Goal: Task Accomplishment & Management: Use online tool/utility

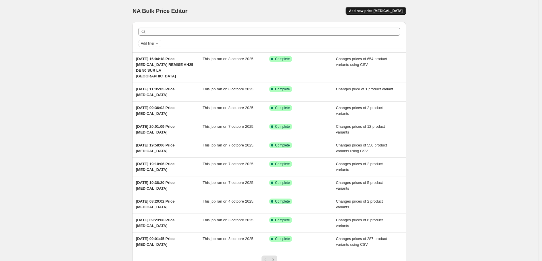
click at [387, 10] on span "Add new price [MEDICAL_DATA]" at bounding box center [376, 11] width 54 height 5
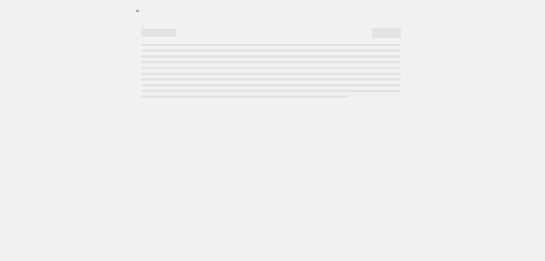
select select "percentage"
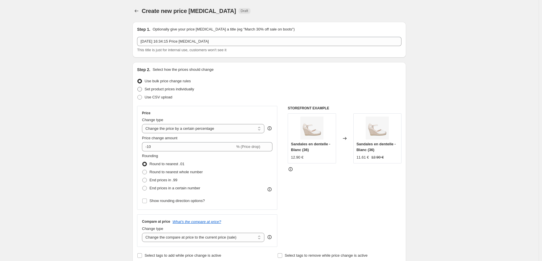
click at [159, 89] on span "Set product prices individually" at bounding box center [170, 89] width 50 height 4
click at [138, 87] on input "Set product prices individually" at bounding box center [137, 87] width 0 height 0
radio input "true"
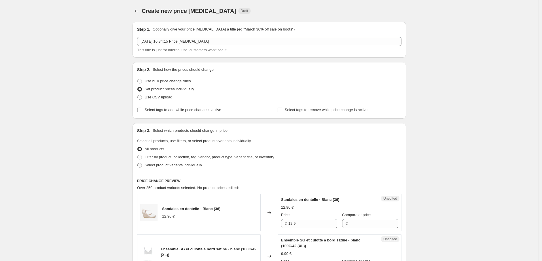
click at [142, 168] on span at bounding box center [139, 165] width 5 height 5
click at [138, 163] on input "Select product variants individually" at bounding box center [137, 163] width 0 height 0
radio input "true"
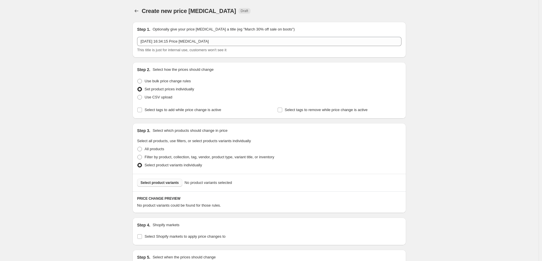
click at [156, 183] on span "Select product variants" at bounding box center [160, 183] width 38 height 5
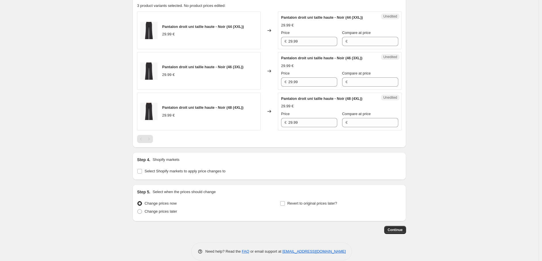
scroll to position [208, 0]
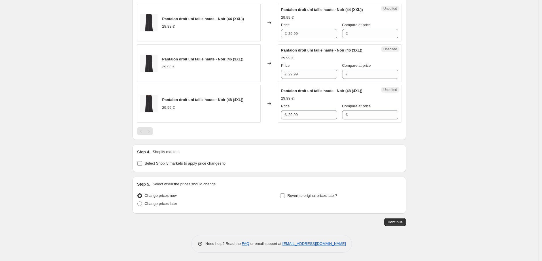
click at [140, 164] on input "Select Shopify markets to apply price changes to" at bounding box center [139, 163] width 5 height 5
checkbox input "true"
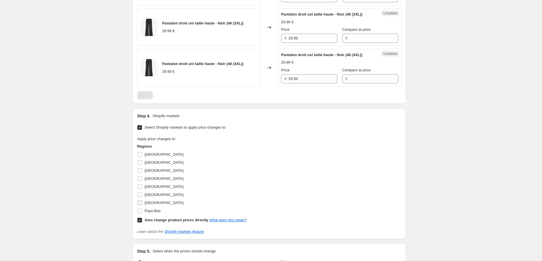
scroll to position [272, 0]
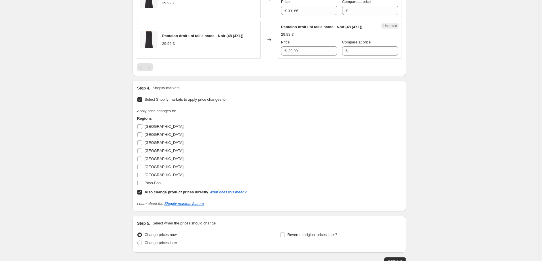
click at [142, 191] on input "Also change product prices directly What does this mean?" at bounding box center [139, 192] width 5 height 5
checkbox input "false"
click at [140, 127] on input "Allemagne" at bounding box center [139, 126] width 5 height 5
checkbox input "true"
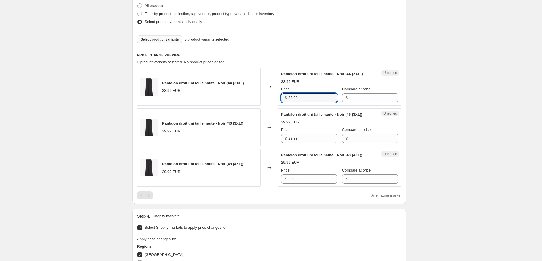
drag, startPoint x: 306, startPoint y: 98, endPoint x: 276, endPoint y: 96, distance: 30.1
click at [276, 96] on div "Pantalon droit uni taille haute - Noir (44 (XXL)) 33.99 EUR Changed to Unedited…" at bounding box center [269, 87] width 264 height 38
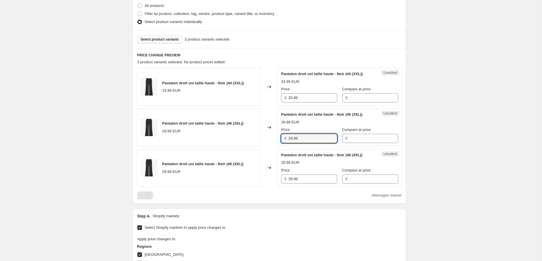
drag, startPoint x: 302, startPoint y: 138, endPoint x: 276, endPoint y: 137, distance: 25.7
click at [276, 137] on div "Pantalon droit uni taille haute - Noir (46 (3XL)) 29.99 EUR Changed to Unedited…" at bounding box center [269, 128] width 264 height 38
paste input "33"
type input "33.99"
click at [275, 178] on div "Pantalon droit uni taille haute - Noir (48 (4XL)) 29.99 EUR Changed to Unedited…" at bounding box center [269, 168] width 264 height 38
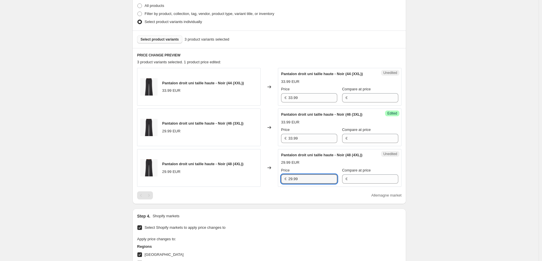
paste input "33"
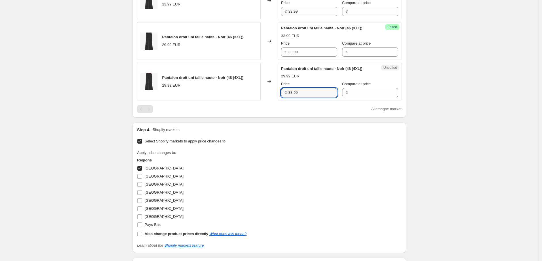
scroll to position [240, 0]
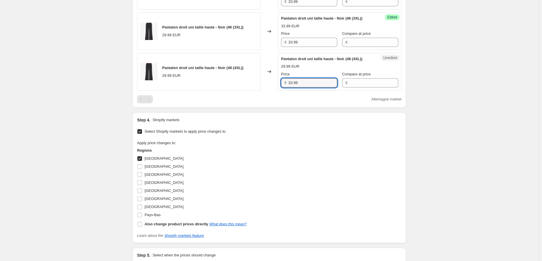
type input "33.99"
click at [141, 159] on input "Allemagne" at bounding box center [139, 158] width 5 height 5
checkbox input "false"
click at [141, 166] on input "Autriche" at bounding box center [139, 167] width 5 height 5
checkbox input "true"
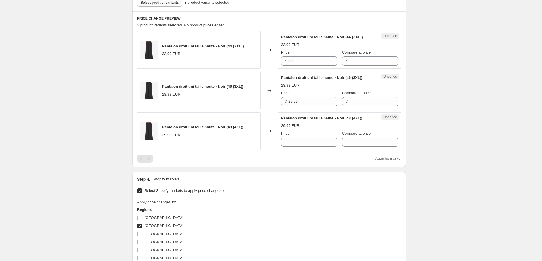
scroll to position [111, 0]
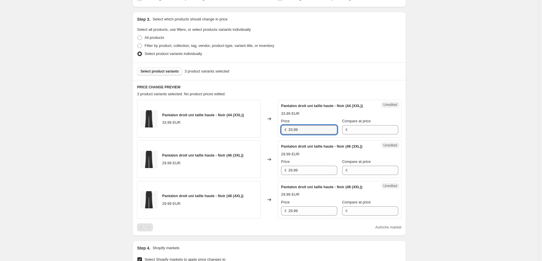
drag, startPoint x: 307, startPoint y: 131, endPoint x: 256, endPoint y: 141, distance: 52.9
click at [251, 130] on div "Pantalon droit uni taille haute - Noir (44 (XXL)) 33.99 EUR Changed to Unedited…" at bounding box center [269, 119] width 264 height 38
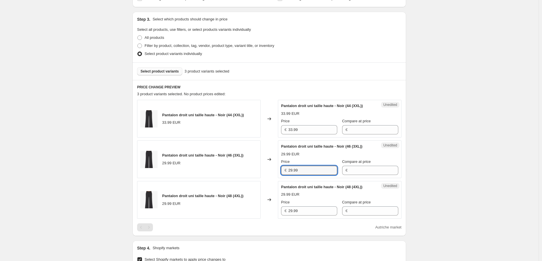
drag, startPoint x: 309, startPoint y: 170, endPoint x: 267, endPoint y: 170, distance: 41.5
click at [267, 170] on div "Pantalon droit uni taille haute - Noir (46 (3XL)) 29.99 EUR Changed to Unedited…" at bounding box center [269, 160] width 264 height 38
paste input "33"
type input "33.99"
drag, startPoint x: 309, startPoint y: 209, endPoint x: 261, endPoint y: 209, distance: 47.8
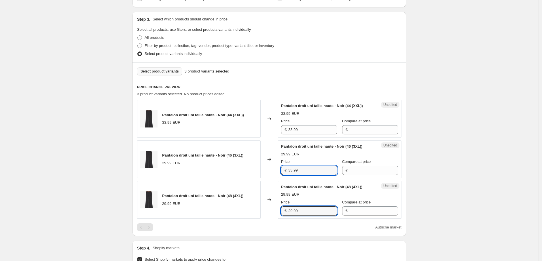
click at [261, 209] on div "Pantalon droit uni taille haute - Noir (48 (4XL)) 29.99 EUR Changed to Unedited…" at bounding box center [269, 200] width 264 height 38
paste input "33"
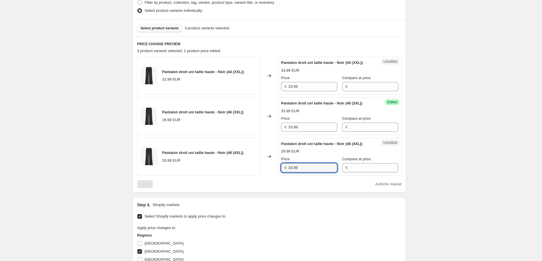
scroll to position [272, 0]
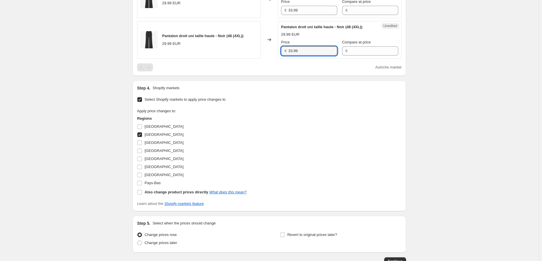
type input "33.99"
click at [142, 135] on input "Autriche" at bounding box center [139, 135] width 5 height 5
checkbox input "false"
click at [142, 143] on input "Belgique" at bounding box center [139, 143] width 5 height 5
checkbox input "true"
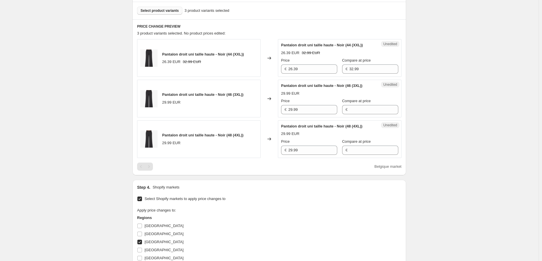
scroll to position [143, 0]
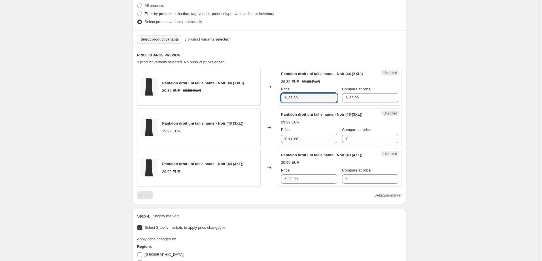
click at [271, 98] on div "Pantalon droit uni taille haute - Noir (44 (XXL)) 26.39 EUR 32.99 EUR Changed t…" at bounding box center [269, 87] width 264 height 38
click at [275, 139] on div "Pantalon droit uni taille haute - Noir (46 (3XL)) 29.99 EUR Changed to Unedited…" at bounding box center [269, 128] width 264 height 38
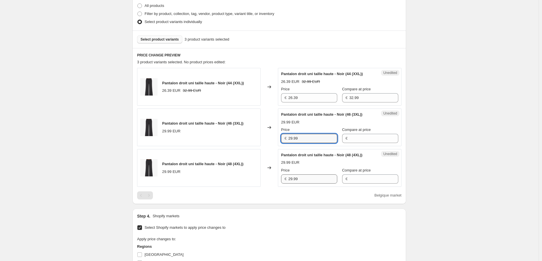
paste input "6.3"
type input "26.39"
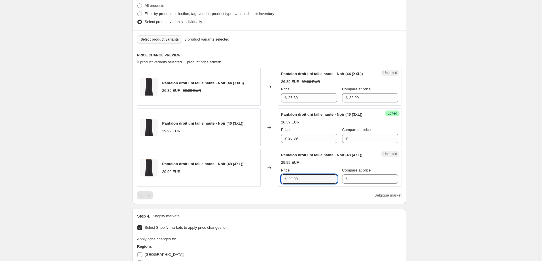
drag, startPoint x: 304, startPoint y: 178, endPoint x: 269, endPoint y: 179, distance: 34.9
click at [268, 179] on div "Pantalon droit uni taille haute - Noir (48 (4XL)) 29.99 EUR Changed to Unedited…" at bounding box center [269, 168] width 264 height 38
paste input "6.3"
type input "26.39"
drag, startPoint x: 330, startPoint y: 99, endPoint x: 324, endPoint y: 101, distance: 7.2
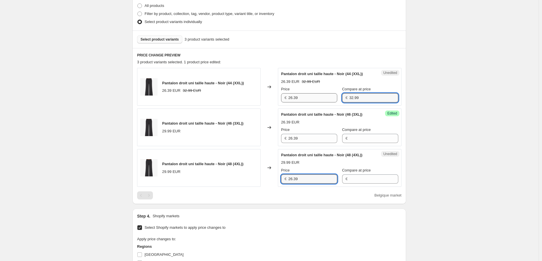
click at [322, 99] on div "Price € 26.39 Compare at price € 32.99" at bounding box center [339, 94] width 117 height 16
click at [355, 138] on input "Compare at price" at bounding box center [373, 138] width 49 height 9
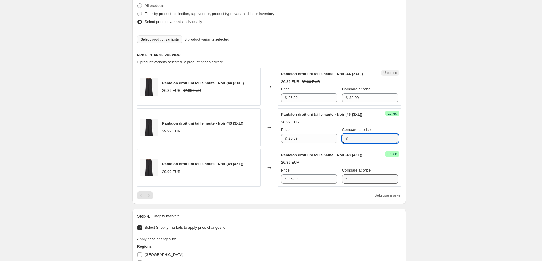
paste input "32.99"
type input "32.99"
click at [351, 181] on input "Compare at price" at bounding box center [373, 179] width 49 height 9
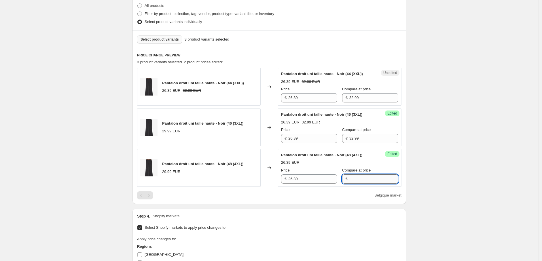
paste input "32.99"
type input "32.99"
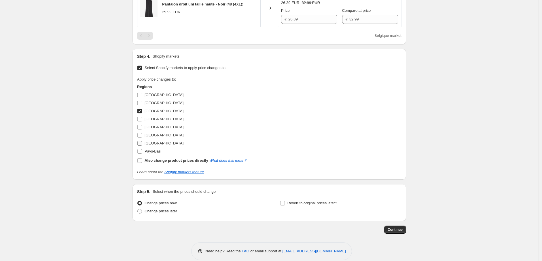
scroll to position [304, 0]
click at [141, 112] on input "Belgique" at bounding box center [139, 111] width 5 height 5
checkbox input "false"
click at [142, 125] on input "France" at bounding box center [139, 127] width 5 height 5
checkbox input "true"
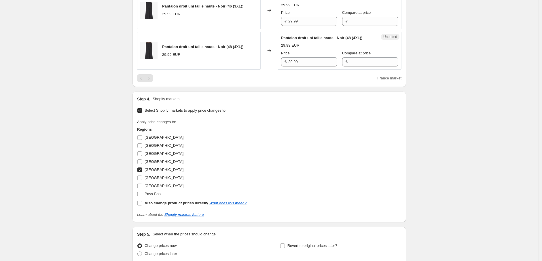
scroll to position [143, 0]
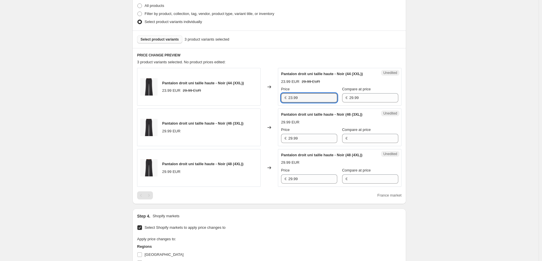
drag, startPoint x: 304, startPoint y: 97, endPoint x: 275, endPoint y: 97, distance: 29.1
click at [275, 97] on div "Pantalon droit uni taille haute - Noir (44 (XXL)) 23.99 EUR 29.99 EUR Changed t…" at bounding box center [269, 87] width 264 height 38
drag, startPoint x: 307, startPoint y: 140, endPoint x: 265, endPoint y: 140, distance: 42.4
click at [266, 140] on div "Pantalon droit uni taille haute - Noir (46 (3XL)) 29.99 EUR Changed to Unedited…" at bounding box center [269, 128] width 264 height 38
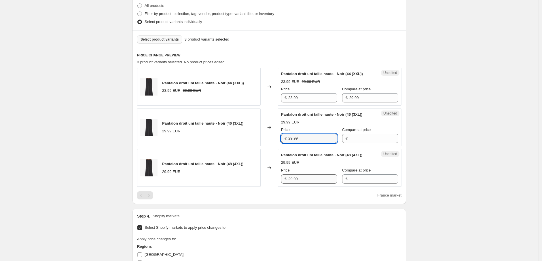
paste input "3"
type input "23.99"
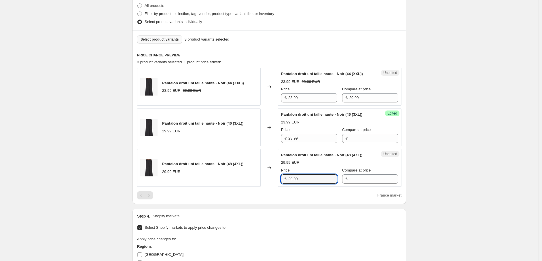
drag, startPoint x: 301, startPoint y: 177, endPoint x: 278, endPoint y: 179, distance: 23.5
click at [278, 179] on div "Pantalon droit uni taille haute - Noir (48 (4XL)) 29.99 EUR Changed to Unedited…" at bounding box center [269, 168] width 264 height 38
paste input "3"
type input "23.99"
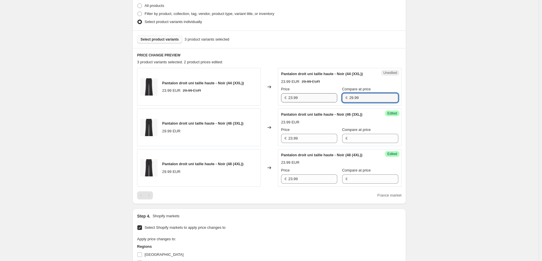
drag, startPoint x: 361, startPoint y: 98, endPoint x: 327, endPoint y: 98, distance: 33.4
click at [327, 98] on div "Price € 23.99 Compare at price € 29.99" at bounding box center [339, 94] width 117 height 16
drag, startPoint x: 347, startPoint y: 139, endPoint x: 348, endPoint y: 145, distance: 5.5
click at [349, 139] on input "Compare at price" at bounding box center [373, 138] width 49 height 9
paste input "29.99"
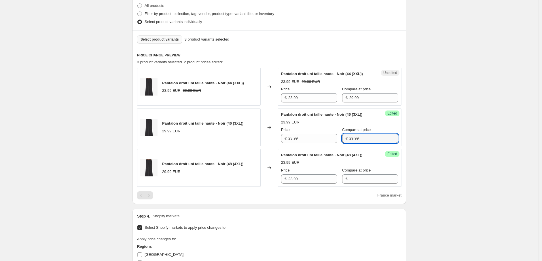
type input "29.99"
click at [351, 174] on div "Compare at price €" at bounding box center [370, 176] width 56 height 16
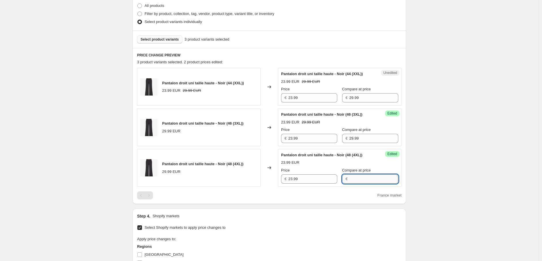
click at [351, 179] on input "Compare at price" at bounding box center [373, 179] width 49 height 9
paste input "29.99"
type input "29.99"
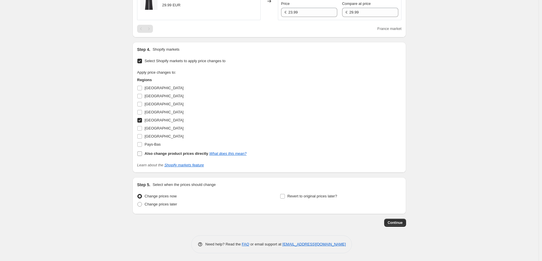
scroll to position [311, 0]
click at [141, 121] on input "France" at bounding box center [139, 119] width 5 height 5
checkbox input "false"
click at [141, 128] on input "Italie" at bounding box center [139, 127] width 5 height 5
checkbox input "true"
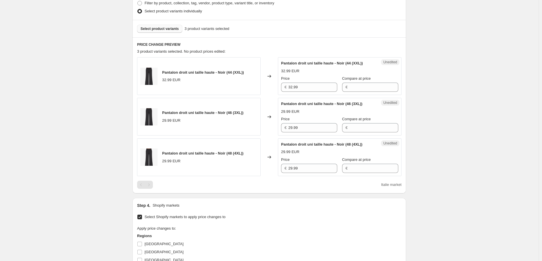
scroll to position [151, 0]
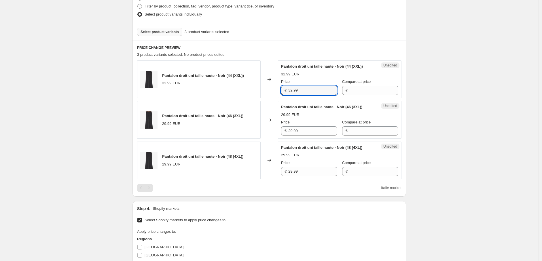
drag, startPoint x: 305, startPoint y: 87, endPoint x: 273, endPoint y: 88, distance: 32.3
click at [273, 88] on div "Pantalon droit uni taille haute - Noir (44 (XXL)) 32.99 EUR Changed to Unedited…" at bounding box center [269, 80] width 264 height 38
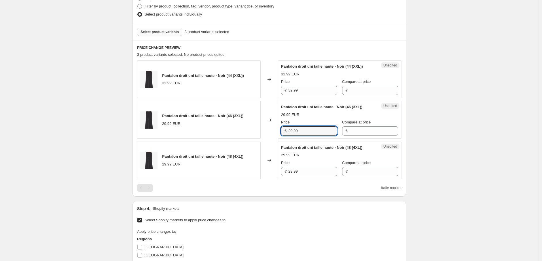
drag, startPoint x: 284, startPoint y: 133, endPoint x: 274, endPoint y: 133, distance: 10.4
click at [277, 133] on div "Pantalon droit uni taille haute - Noir (46 (3XL)) 29.99 EUR Changed to Unedited…" at bounding box center [269, 120] width 264 height 38
paste input "32"
type input "32.99"
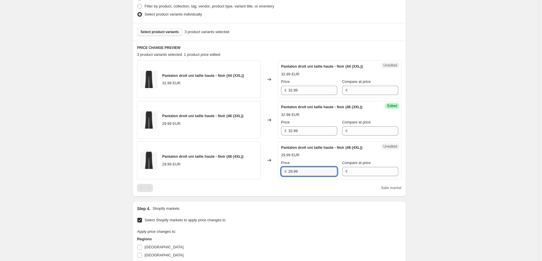
drag, startPoint x: 290, startPoint y: 172, endPoint x: 273, endPoint y: 173, distance: 17.6
click at [273, 172] on div "Pantalon droit uni taille haute - Noir (48 (4XL)) 29.99 EUR Changed to Unedited…" at bounding box center [269, 161] width 264 height 38
paste input "32"
type input "32.99"
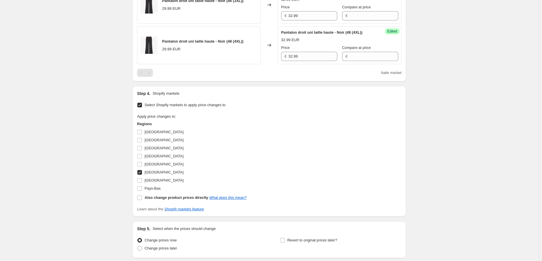
scroll to position [311, 0]
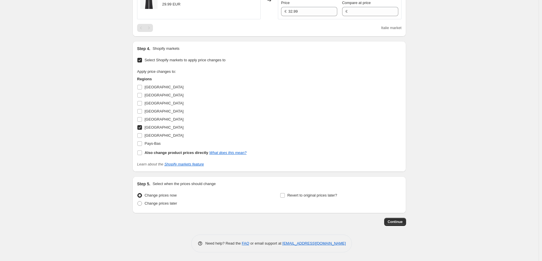
click at [141, 129] on input "Italie" at bounding box center [139, 127] width 5 height 5
checkbox input "false"
click at [142, 137] on input "Luxembourg" at bounding box center [139, 135] width 5 height 5
checkbox input "true"
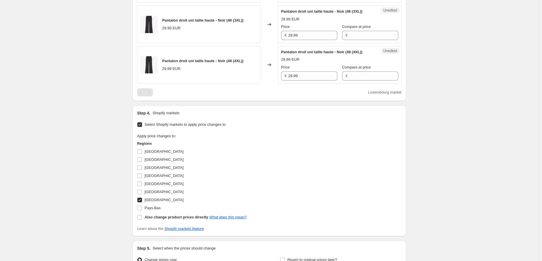
scroll to position [183, 0]
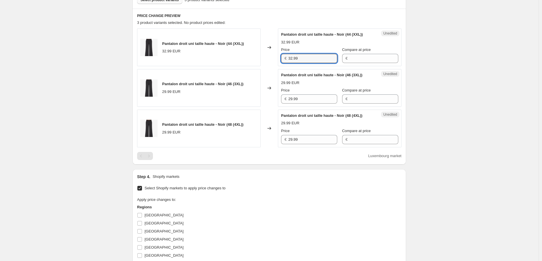
click at [258, 58] on div "Pantalon droit uni taille haute - Noir (44 (XXL)) 32.99 EUR Changed to Unedited…" at bounding box center [269, 48] width 264 height 38
drag, startPoint x: 300, startPoint y: 99, endPoint x: 275, endPoint y: 101, distance: 25.1
click at [276, 100] on div "Pantalon droit uni taille haute - Noir (46 (3XL)) 29.99 EUR Changed to Unedited…" at bounding box center [269, 88] width 264 height 38
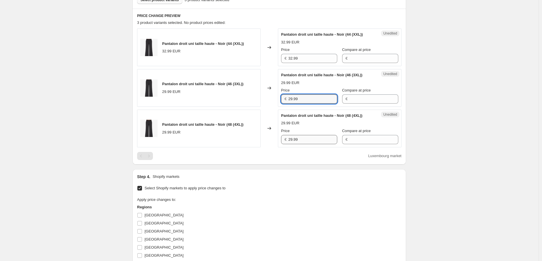
paste input "32"
type input "32.99"
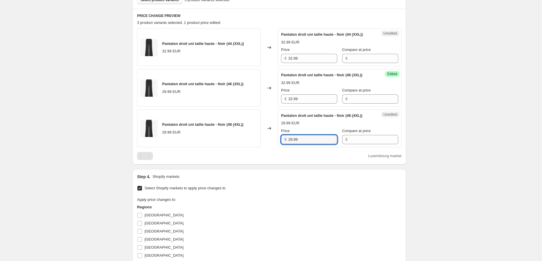
drag, startPoint x: 306, startPoint y: 140, endPoint x: 272, endPoint y: 141, distance: 33.7
click at [273, 140] on div "Pantalon droit uni taille haute - Noir (48 (4XL)) 29.99 EUR Changed to Unedited…" at bounding box center [269, 129] width 264 height 38
paste input "32"
type input "32.99"
click at [274, 207] on div "Apply price changes to: Regions Allemagne Autriche Belgique Espagne France Ital…" at bounding box center [269, 241] width 264 height 88
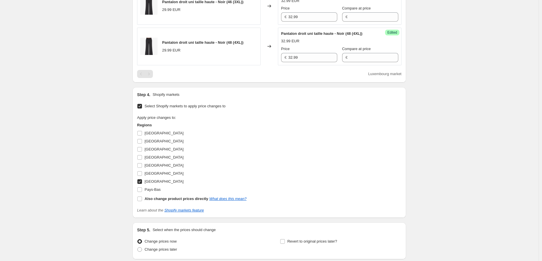
scroll to position [311, 0]
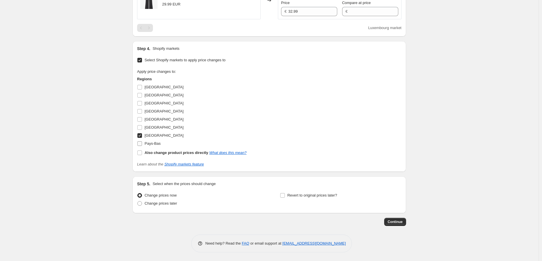
click at [142, 145] on input "Pays-Bas" at bounding box center [139, 143] width 5 height 5
checkbox input "true"
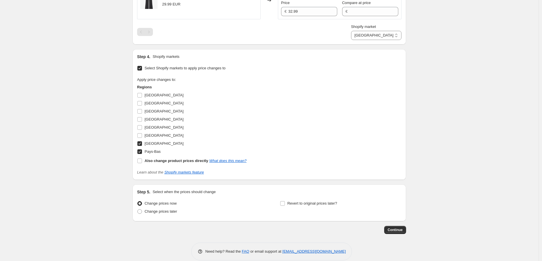
click at [142, 143] on input "Luxembourg" at bounding box center [139, 143] width 5 height 5
checkbox input "false"
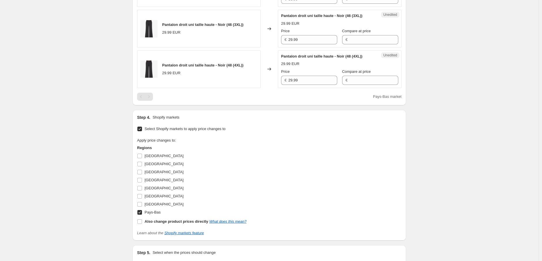
scroll to position [151, 0]
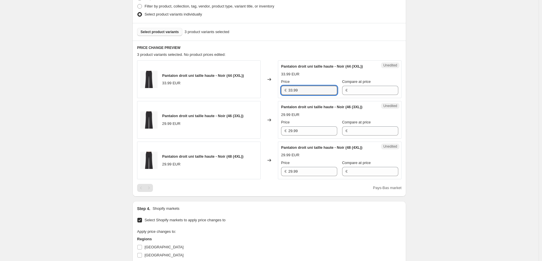
drag, startPoint x: 303, startPoint y: 91, endPoint x: 273, endPoint y: 92, distance: 30.5
click at [273, 91] on div "Pantalon droit uni taille haute - Noir (44 (XXL)) 33.99 EUR Changed to Unedited…" at bounding box center [269, 80] width 264 height 38
drag, startPoint x: 288, startPoint y: 132, endPoint x: 273, endPoint y: 132, distance: 15.3
click at [274, 132] on div "Pantalon droit uni taille haute - Noir (46 (3XL)) 29.99 EUR Changed to Unedited…" at bounding box center [269, 120] width 264 height 38
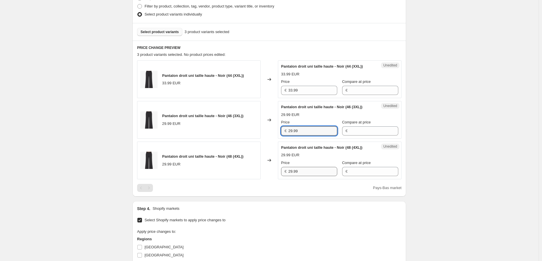
paste input "33"
type input "33.99"
drag, startPoint x: 292, startPoint y: 173, endPoint x: 279, endPoint y: 173, distance: 12.7
click at [279, 173] on div "Unedited Pantalon droit uni taille haute - Noir (48 (4XL)) 29.99 EUR Price € 29…" at bounding box center [340, 161] width 124 height 38
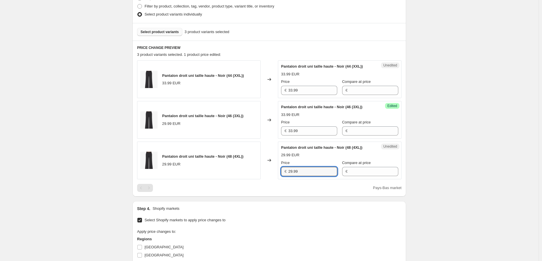
paste input "33"
type input "33.99"
click at [290, 211] on div "Step 4. Shopify markets" at bounding box center [269, 209] width 264 height 6
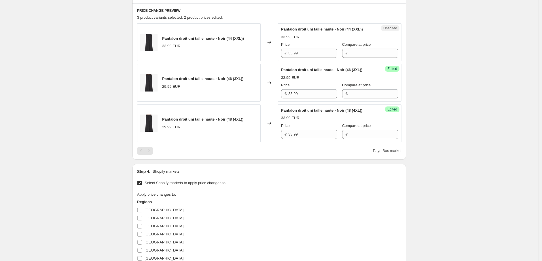
scroll to position [311, 0]
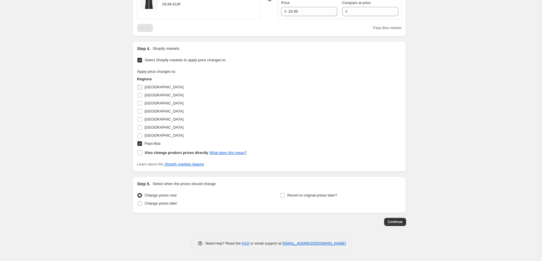
click at [142, 87] on input "Allemagne" at bounding box center [139, 87] width 5 height 5
checkbox input "true"
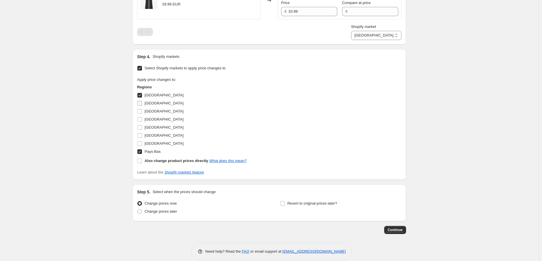
click at [142, 102] on input "Autriche" at bounding box center [139, 103] width 5 height 5
checkbox input "true"
drag, startPoint x: 140, startPoint y: 111, endPoint x: 140, endPoint y: 118, distance: 7.2
click at [140, 111] on input "Belgique" at bounding box center [139, 111] width 5 height 5
checkbox input "true"
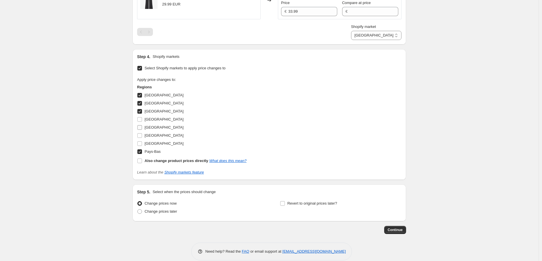
drag, startPoint x: 141, startPoint y: 118, endPoint x: 141, endPoint y: 124, distance: 5.5
click at [141, 120] on input "Espagne" at bounding box center [139, 119] width 5 height 5
checkbox input "true"
drag, startPoint x: 141, startPoint y: 127, endPoint x: 141, endPoint y: 135, distance: 7.8
click at [141, 128] on input "France" at bounding box center [139, 127] width 5 height 5
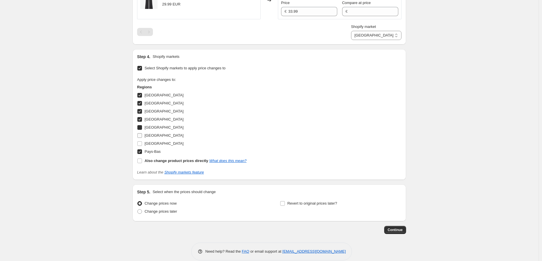
checkbox input "true"
drag, startPoint x: 141, startPoint y: 135, endPoint x: 141, endPoint y: 138, distance: 2.9
click at [141, 136] on input "Italie" at bounding box center [139, 135] width 5 height 5
checkbox input "true"
click at [142, 145] on input "Luxembourg" at bounding box center [139, 143] width 5 height 5
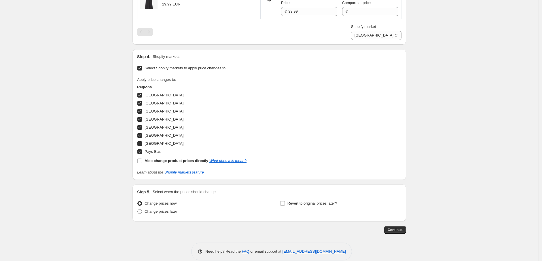
checkbox input "true"
click at [399, 230] on span "Continue" at bounding box center [395, 230] width 15 height 5
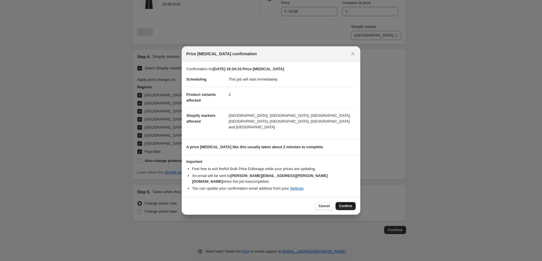
click at [349, 204] on span "Confirm" at bounding box center [345, 206] width 13 height 5
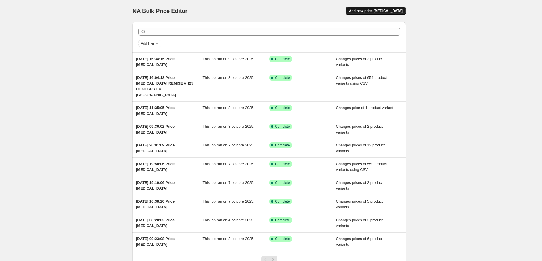
click at [383, 11] on span "Add new price [MEDICAL_DATA]" at bounding box center [376, 11] width 54 height 5
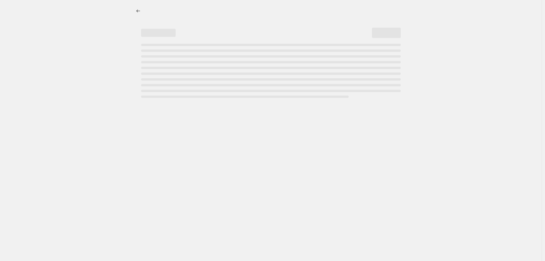
select select "percentage"
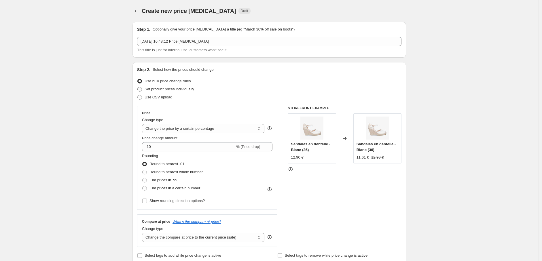
click at [148, 90] on span "Set product prices individually" at bounding box center [170, 89] width 50 height 4
click at [138, 87] on input "Set product prices individually" at bounding box center [137, 87] width 0 height 0
radio input "true"
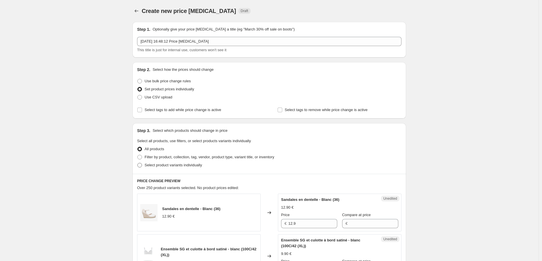
click at [142, 165] on span at bounding box center [139, 165] width 5 height 5
click at [138, 163] on input "Select product variants individually" at bounding box center [137, 163] width 0 height 0
radio input "true"
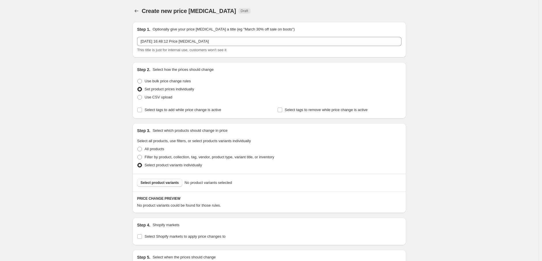
click at [161, 182] on span "Select product variants" at bounding box center [160, 183] width 38 height 5
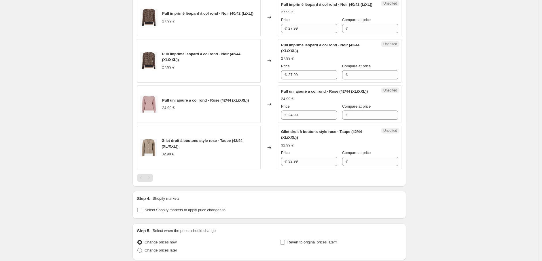
scroll to position [358, 0]
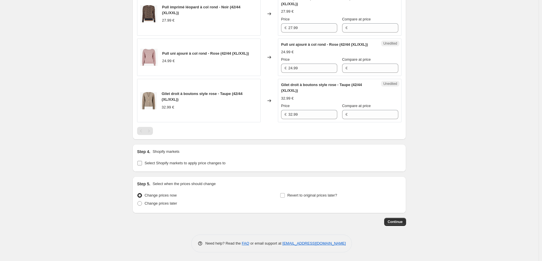
click at [140, 162] on input "Select Shopify markets to apply price changes to" at bounding box center [139, 163] width 5 height 5
checkbox input "true"
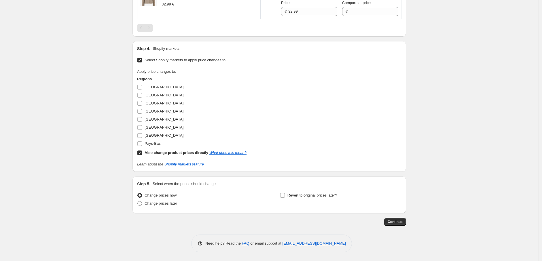
scroll to position [462, 0]
click at [141, 154] on input "Also change product prices directly What does this mean?" at bounding box center [139, 153] width 5 height 5
checkbox input "false"
click at [142, 89] on input "Allemagne" at bounding box center [139, 87] width 5 height 5
checkbox input "true"
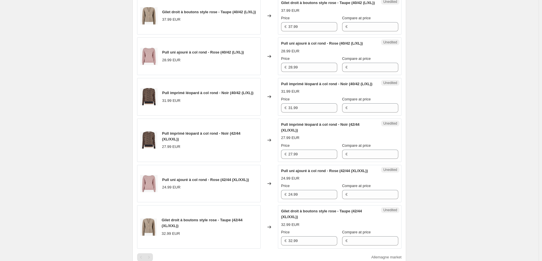
scroll to position [205, 0]
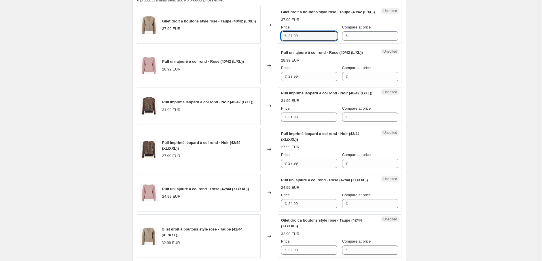
drag, startPoint x: 304, startPoint y: 43, endPoint x: 276, endPoint y: 39, distance: 28.3
click at [276, 39] on div "Gilet droit à boutons style rose - Taupe (40/42 (L/XL)) 37.99 EUR Changed to Un…" at bounding box center [269, 25] width 264 height 38
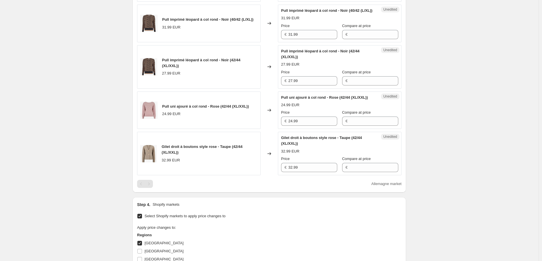
scroll to position [301, 0]
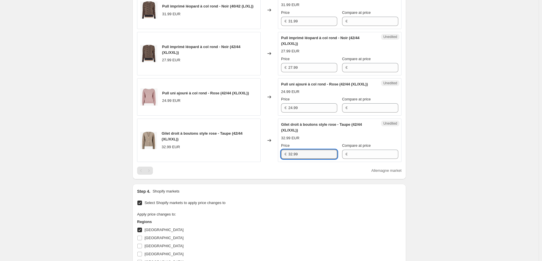
drag, startPoint x: 286, startPoint y: 173, endPoint x: 265, endPoint y: 173, distance: 20.2
click at [265, 162] on div "Gilet droit à boutons style rose - Taupe (42/44 (XL/XXL)) 32.99 EUR Changed to …" at bounding box center [269, 141] width 264 height 44
paste input "7"
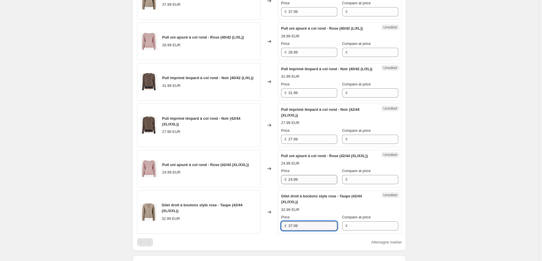
scroll to position [205, 0]
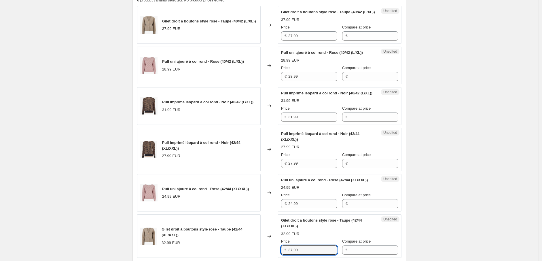
type input "37.99"
click at [269, 81] on div "Pull uni ajouré à col rond - Rose (40/42 (L/XL)) 28.99 EUR Changed to Unedited …" at bounding box center [269, 66] width 264 height 38
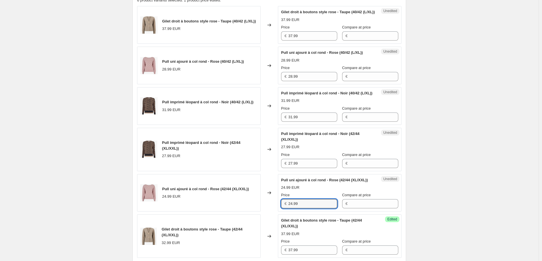
drag, startPoint x: 281, startPoint y: 220, endPoint x: 271, endPoint y: 220, distance: 9.5
click at [271, 212] on div "Pull uni ajouré à col rond - Rose (42/44 (XL/XXL)) 24.99 EUR Changed to Unedite…" at bounding box center [269, 193] width 264 height 38
paste input "8"
type input "28.99"
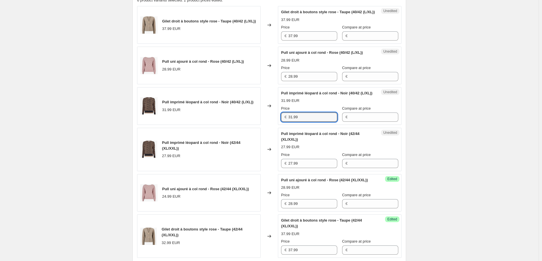
drag, startPoint x: 300, startPoint y: 128, endPoint x: 275, endPoint y: 127, distance: 24.5
click at [275, 125] on div "Pull imprimé léopard à col rond - Noir (40/42 (L/XL)) 31.99 EUR Changed to Uned…" at bounding box center [269, 106] width 264 height 38
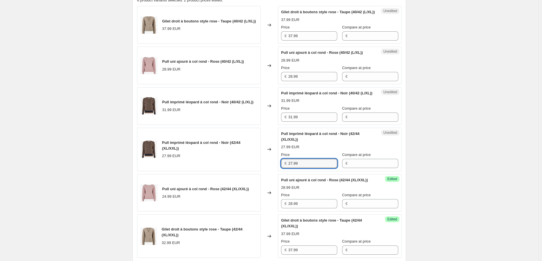
drag, startPoint x: 292, startPoint y: 175, endPoint x: 276, endPoint y: 176, distance: 16.5
click at [276, 171] on div "Pull imprimé léopard à col rond - Noir (42/44 (XL/XXL)) 27.99 EUR Changed to Un…" at bounding box center [269, 150] width 264 height 44
paste input "31"
type input "31.99"
click at [475, 186] on div "Create new price change job. This page is ready Create new price change job Dra…" at bounding box center [269, 148] width 539 height 706
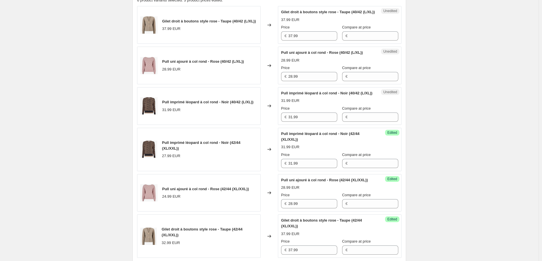
scroll to position [333, 0]
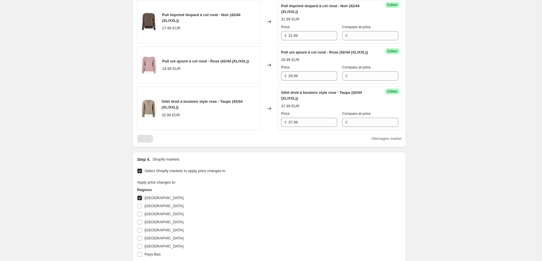
click at [140, 201] on input "Allemagne" at bounding box center [139, 198] width 5 height 5
checkbox input "false"
click at [140, 209] on input "Autriche" at bounding box center [139, 206] width 5 height 5
checkbox input "true"
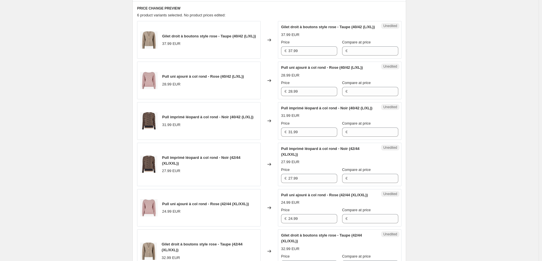
scroll to position [173, 0]
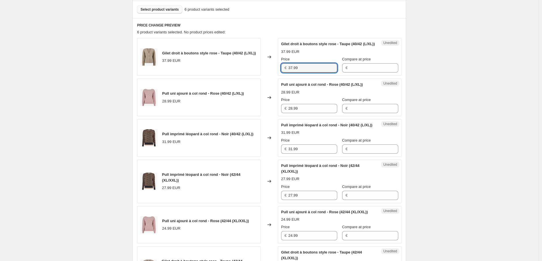
drag, startPoint x: 278, startPoint y: 74, endPoint x: 270, endPoint y: 73, distance: 8.4
click at [270, 73] on div "Gilet droit à boutons style rose - Taupe (40/42 (L/XL)) 37.99 EUR Changed to Un…" at bounding box center [269, 57] width 264 height 38
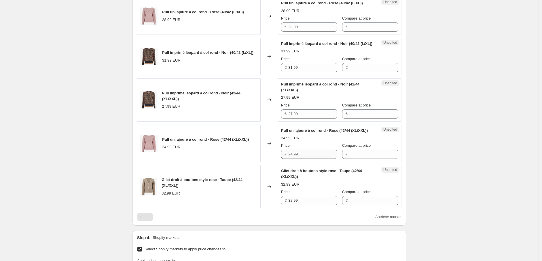
scroll to position [301, 0]
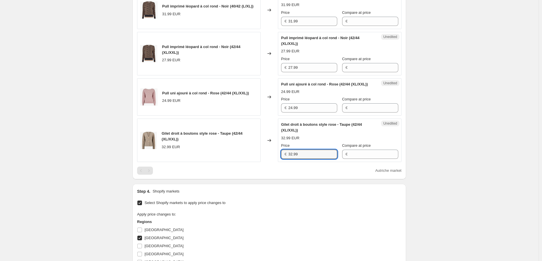
drag, startPoint x: 300, startPoint y: 171, endPoint x: 283, endPoint y: 171, distance: 17.3
click at [283, 159] on div "€ 32.99" at bounding box center [309, 154] width 56 height 9
paste input "7"
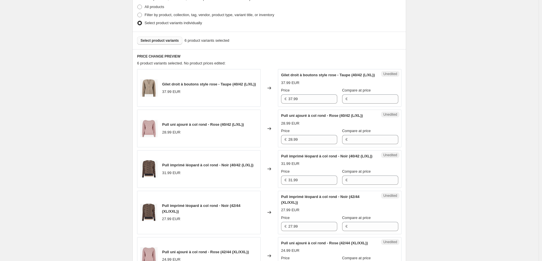
scroll to position [141, 0]
type input "37.99"
click at [281, 146] on div "Unedited Pull uni ajouré à col rond - Rose (40/42 (L/XL)) 28.99 EUR Price € 28.…" at bounding box center [340, 130] width 124 height 38
drag, startPoint x: 295, startPoint y: 146, endPoint x: 292, endPoint y: 156, distance: 10.2
click at [295, 145] on input "28;99" at bounding box center [312, 140] width 49 height 9
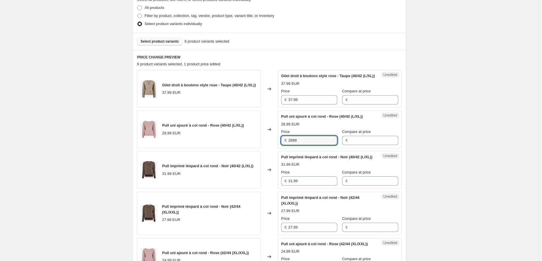
type input "28.99"
drag, startPoint x: 307, startPoint y: 146, endPoint x: 254, endPoint y: 146, distance: 52.4
click at [254, 146] on div "Pull uni ajouré à col rond - Rose (40/42 (L/XL)) 28.99 EUR Changed to Unedited …" at bounding box center [269, 130] width 264 height 38
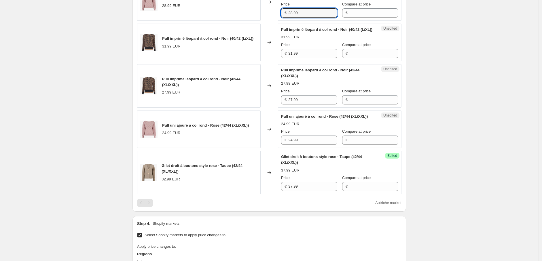
scroll to position [269, 0]
drag, startPoint x: 306, startPoint y: 158, endPoint x: 268, endPoint y: 156, distance: 37.8
click at [268, 148] on div "Pull uni ajouré à col rond - Rose (42/44 (XL/XXL)) 24.99 EUR Changed to Unedite…" at bounding box center [269, 129] width 264 height 38
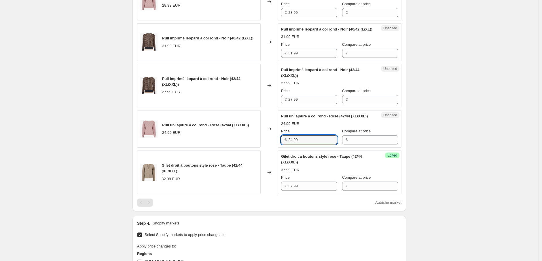
paste input "8"
type input "28.99"
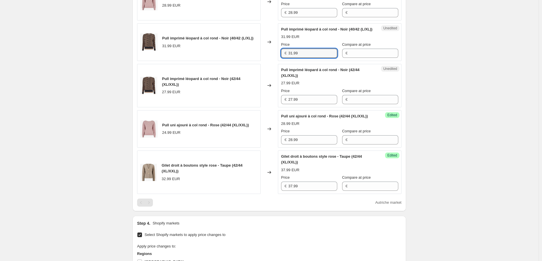
drag, startPoint x: 298, startPoint y: 65, endPoint x: 274, endPoint y: 66, distance: 23.6
click at [275, 61] on div "Pull imprimé léopard à col rond - Noir (40/42 (L/XL)) 31.99 EUR Changed to Uned…" at bounding box center [269, 42] width 264 height 38
drag, startPoint x: 306, startPoint y: 113, endPoint x: 271, endPoint y: 111, distance: 34.6
click at [271, 107] on div "Pull imprimé léopard à col rond - Noir (42/44 (XL/XXL)) 27.99 EUR Changed to Un…" at bounding box center [269, 86] width 264 height 44
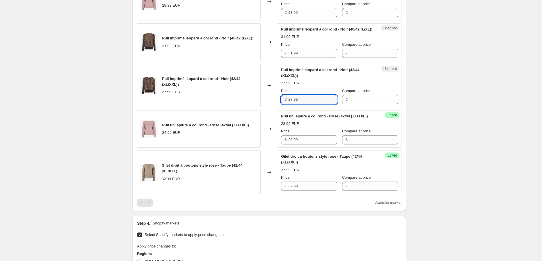
paste input "31"
type input "31.99"
click at [448, 134] on div "Create new price change job. This page is ready Create new price change job Dra…" at bounding box center [269, 84] width 539 height 706
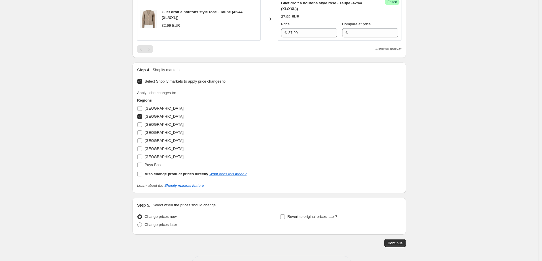
scroll to position [430, 0]
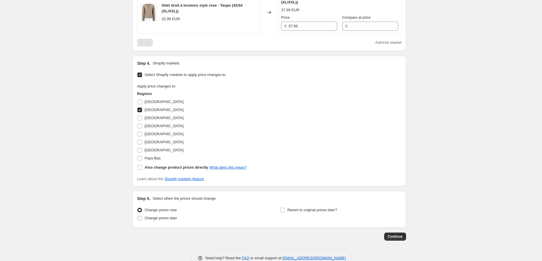
click at [140, 112] on input "Autriche" at bounding box center [139, 110] width 5 height 5
checkbox input "false"
click at [140, 120] on input "Belgique" at bounding box center [139, 118] width 5 height 5
checkbox input "true"
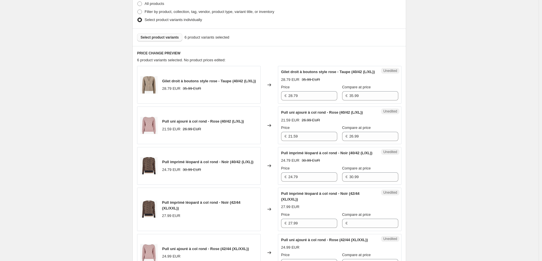
scroll to position [141, 0]
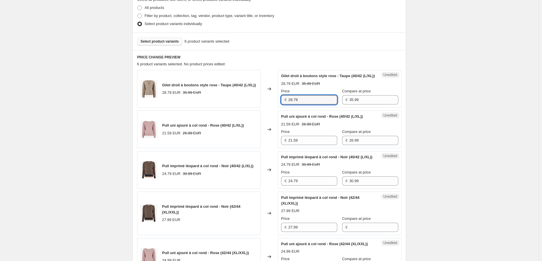
drag, startPoint x: 310, startPoint y: 105, endPoint x: 260, endPoint y: 108, distance: 50.2
click at [260, 108] on div "Gilet droit à boutons style rose - Taupe (40/42 (L/XL)) 28.79 EUR 35.99 EUR Cha…" at bounding box center [269, 89] width 264 height 38
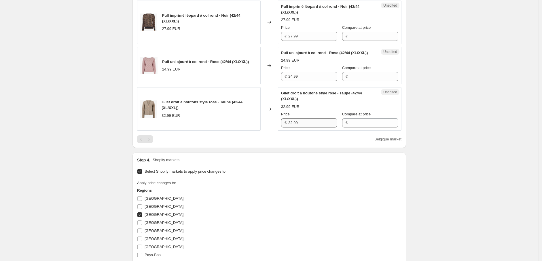
scroll to position [333, 0]
drag, startPoint x: 307, startPoint y: 139, endPoint x: 280, endPoint y: 139, distance: 26.2
click at [280, 130] on div "Unedited Gilet droit à boutons style rose - Taupe (42/44 (XL/XXL)) 32.99 EUR Pr…" at bounding box center [340, 109] width 124 height 44
paste input "28.7"
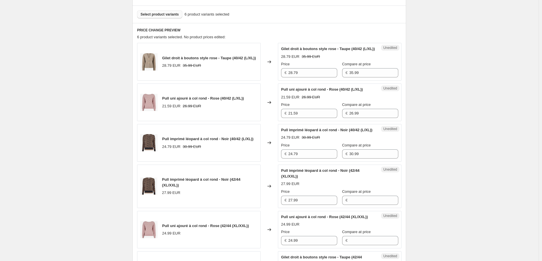
scroll to position [141, 0]
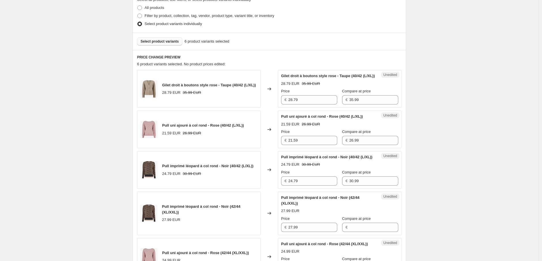
type input "28.79"
click at [338, 105] on div "Price € 28.79 Compare at price € 35.99" at bounding box center [339, 96] width 117 height 16
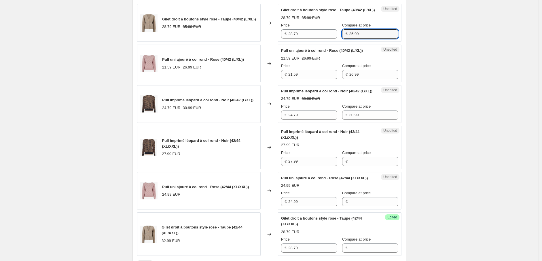
scroll to position [301, 0]
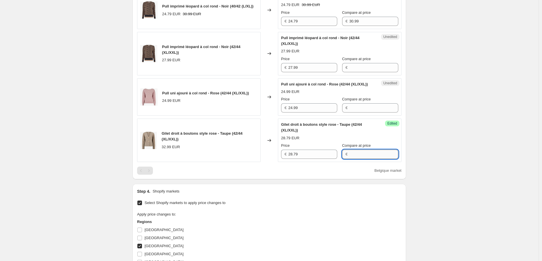
click at [365, 159] on input "Compare at price" at bounding box center [373, 154] width 49 height 9
paste input "35.99"
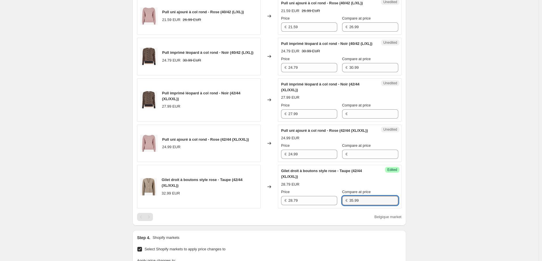
scroll to position [173, 0]
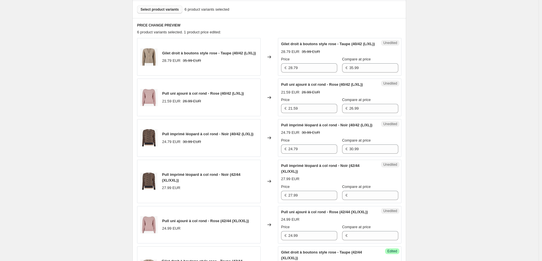
type input "35.99"
click at [278, 114] on div "Pull uni ajouré à col rond - Rose (40/42 (L/XL)) 21.59 EUR 26.99 EUR Changed to…" at bounding box center [269, 98] width 264 height 38
click at [277, 244] on div "Pull uni ajouré à col rond - Rose (42/44 (XL/XXL)) 24.99 EUR Changed to Unedite…" at bounding box center [269, 225] width 264 height 38
paste input "1.5"
type input "21.59"
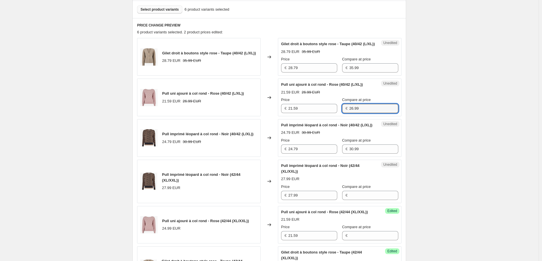
drag, startPoint x: 358, startPoint y: 114, endPoint x: 338, endPoint y: 110, distance: 21.0
click at [338, 110] on div "Price € 21.59 Compare at price € 26.99" at bounding box center [339, 105] width 117 height 16
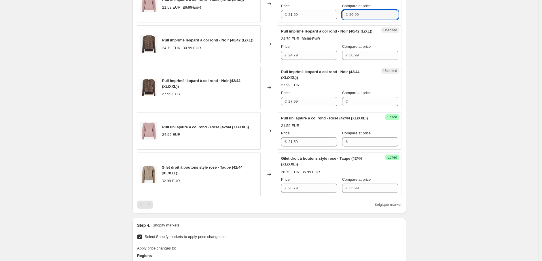
scroll to position [269, 0]
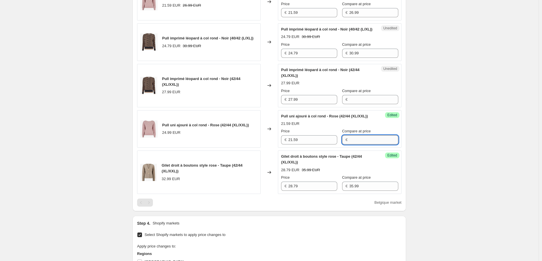
click at [357, 145] on input "Compare at price" at bounding box center [373, 139] width 49 height 9
paste input "26.99"
type input "26.99"
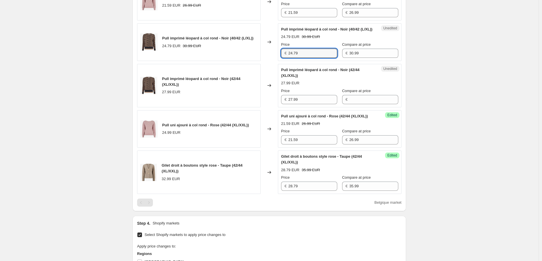
drag, startPoint x: 303, startPoint y: 61, endPoint x: 278, endPoint y: 63, distance: 24.8
click at [278, 61] on div "Pull imprimé léopard à col rond - Noir (40/42 (L/XL)) 24.79 EUR 30.99 EUR Chang…" at bounding box center [269, 42] width 264 height 38
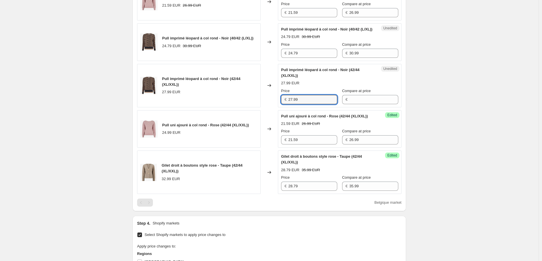
drag, startPoint x: 309, startPoint y: 114, endPoint x: 271, endPoint y: 108, distance: 37.5
click at [272, 107] on div "Pull imprimé léopard à col rond - Noir (42/44 (XL/XXL)) 27.99 EUR Changed to Un…" at bounding box center [269, 86] width 264 height 44
paste input "4.7"
type input "24.79"
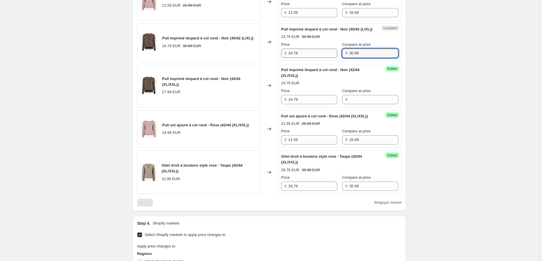
drag, startPoint x: 355, startPoint y: 65, endPoint x: 332, endPoint y: 66, distance: 22.5
click at [332, 58] on div "Price € 24.79 Compare at price € 30.99" at bounding box center [339, 50] width 117 height 16
click at [353, 104] on input "Compare at price" at bounding box center [373, 99] width 49 height 9
paste input "30.99"
type input "30.99"
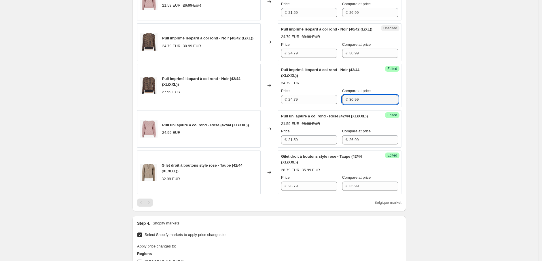
click at [456, 143] on div "Create new price change job. This page is ready Create new price change job Dra…" at bounding box center [269, 84] width 539 height 706
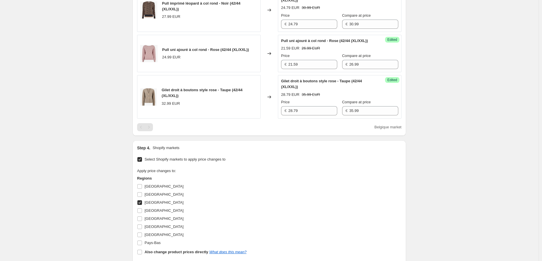
scroll to position [430, 0]
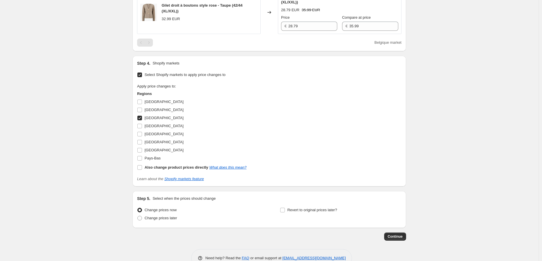
click at [140, 120] on input "Belgique" at bounding box center [139, 118] width 5 height 5
checkbox input "false"
click at [141, 137] on span at bounding box center [139, 134] width 5 height 5
click at [141, 137] on input "France" at bounding box center [139, 134] width 5 height 5
checkbox input "true"
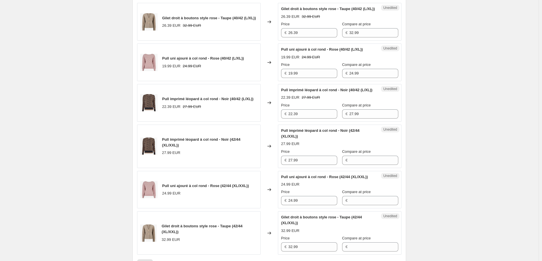
scroll to position [173, 0]
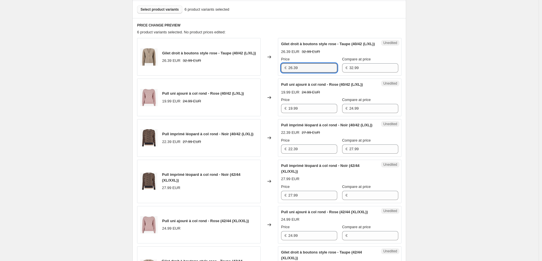
drag, startPoint x: 285, startPoint y: 72, endPoint x: 277, endPoint y: 72, distance: 8.6
click at [277, 71] on div "Gilet droit à boutons style rose - Taupe (40/42 (L/XL)) 26.39 EUR 32.99 EUR Cha…" at bounding box center [269, 57] width 264 height 38
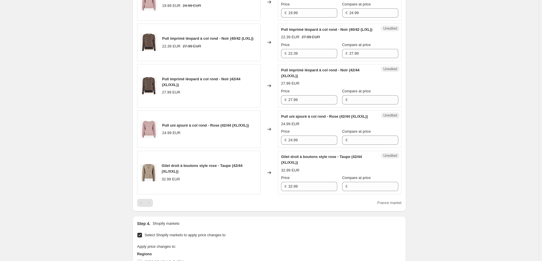
scroll to position [269, 0]
drag, startPoint x: 294, startPoint y: 203, endPoint x: 276, endPoint y: 203, distance: 18.4
click at [276, 194] on div "Gilet droit à boutons style rose - Taupe (42/44 (XL/XXL)) 32.99 EUR Changed to …" at bounding box center [269, 173] width 264 height 44
paste input "26.3"
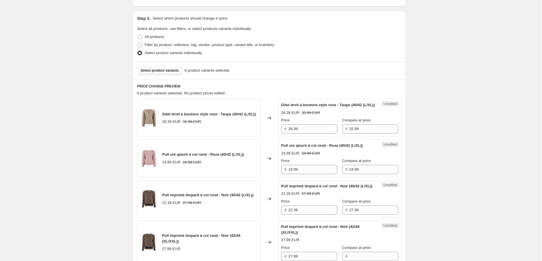
scroll to position [109, 0]
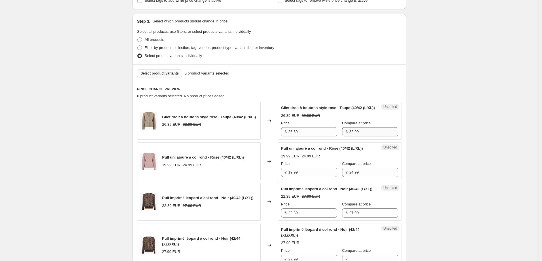
type input "26.39"
drag, startPoint x: 358, startPoint y: 136, endPoint x: 323, endPoint y: 136, distance: 34.6
click at [323, 136] on div "Price € 26.39 Compare at price € 32.99" at bounding box center [339, 128] width 117 height 16
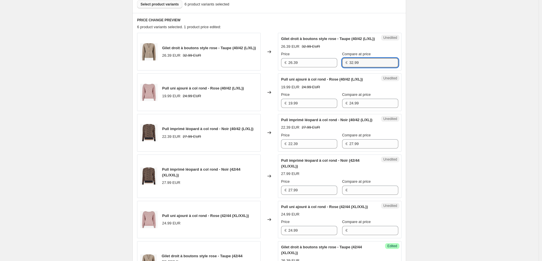
scroll to position [301, 0]
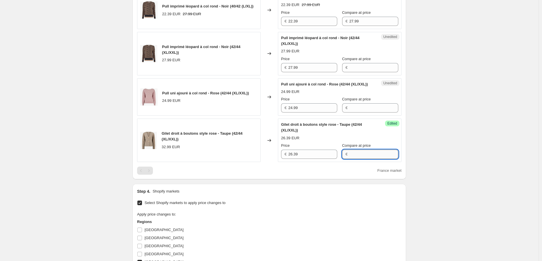
click at [354, 159] on input "Compare at price" at bounding box center [373, 154] width 49 height 9
paste input "32.99"
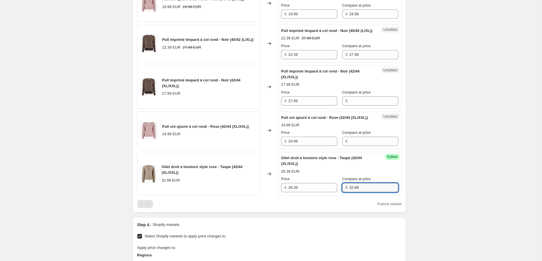
scroll to position [237, 0]
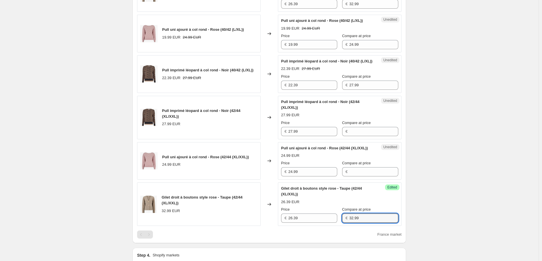
type input "32.99"
drag, startPoint x: 284, startPoint y: 50, endPoint x: 280, endPoint y: 50, distance: 4.0
click at [280, 50] on div "Unedited Pull uni ajouré à col rond - Rose (40/42 (L/XL)) 19.99 EUR 24.99 EUR P…" at bounding box center [340, 34] width 124 height 38
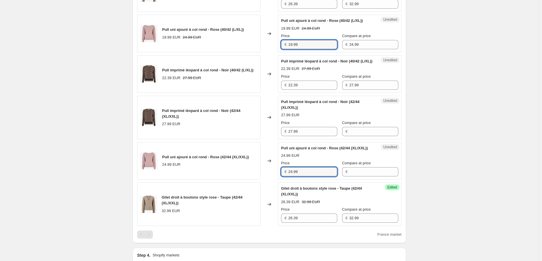
drag, startPoint x: 280, startPoint y: 190, endPoint x: 274, endPoint y: 190, distance: 5.8
click at [274, 180] on div "Pull uni ajouré à col rond - Rose (42/44 (XL/XXL)) 24.99 EUR Changed to Unedite…" at bounding box center [269, 161] width 264 height 38
paste input "19"
type input "19.99"
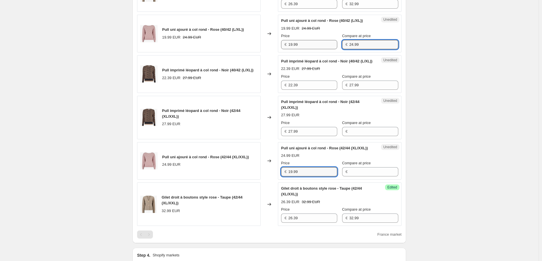
drag, startPoint x: 348, startPoint y: 50, endPoint x: 333, endPoint y: 50, distance: 14.7
click at [333, 49] on div "Price € 19.99 Compare at price € 24.99" at bounding box center [339, 41] width 117 height 16
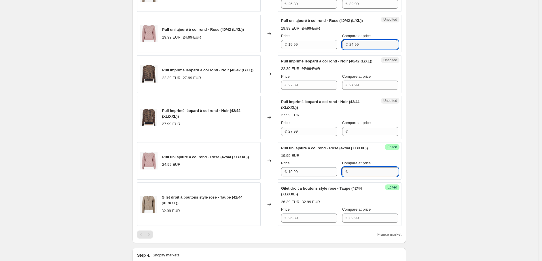
drag, startPoint x: 360, startPoint y: 190, endPoint x: 359, endPoint y: 187, distance: 2.9
click at [360, 177] on input "Compare at price" at bounding box center [373, 171] width 49 height 9
paste input "24.99"
type input "24.99"
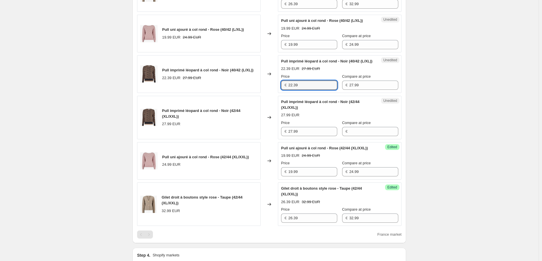
drag, startPoint x: 280, startPoint y: 95, endPoint x: 262, endPoint y: 97, distance: 18.2
click at [261, 93] on div "Pull imprimé léopard à col rond - Noir (40/42 (L/XL)) 22.39 EUR 27.99 EUR Chang…" at bounding box center [269, 74] width 264 height 38
drag, startPoint x: 304, startPoint y: 141, endPoint x: 277, endPoint y: 142, distance: 26.8
click at [277, 139] on div "Pull imprimé léopard à col rond - Noir (42/44 (XL/XXL)) 27.99 EUR Changed to Un…" at bounding box center [269, 118] width 264 height 44
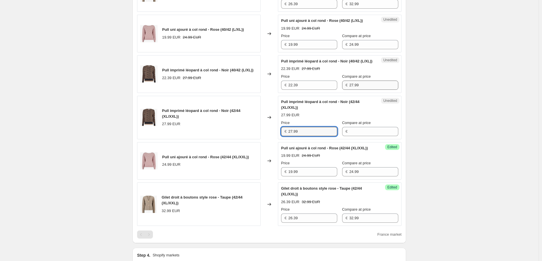
paste input "2.3"
type input "22.39"
drag, startPoint x: 364, startPoint y: 94, endPoint x: 324, endPoint y: 96, distance: 40.1
click at [324, 90] on div "Price € 22.39 Compare at price € 27.99" at bounding box center [339, 82] width 117 height 16
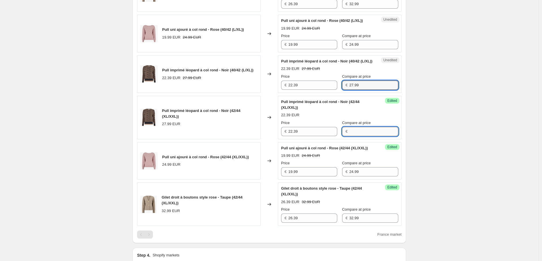
click at [351, 136] on input "Compare at price" at bounding box center [373, 131] width 49 height 9
paste input "27.99"
type input "27.99"
click at [490, 167] on div "Create new price change job. This page is ready Create new price change job Dra…" at bounding box center [269, 116] width 539 height 706
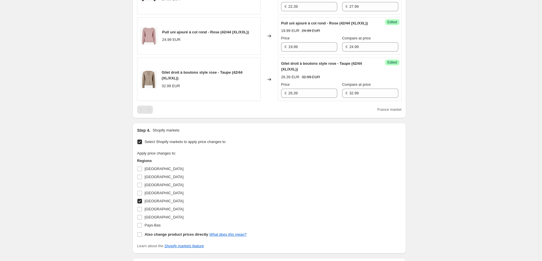
scroll to position [365, 0]
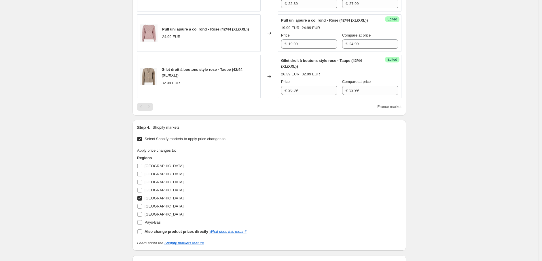
click at [141, 201] on input "France" at bounding box center [139, 198] width 5 height 5
checkbox input "false"
click at [140, 209] on input "Italie" at bounding box center [139, 206] width 5 height 5
checkbox input "true"
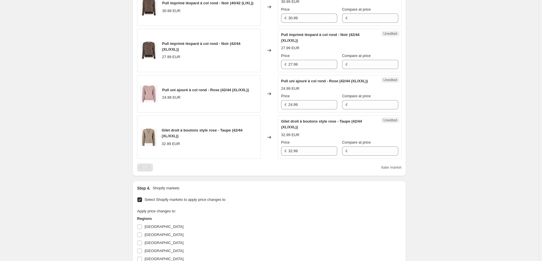
scroll to position [237, 0]
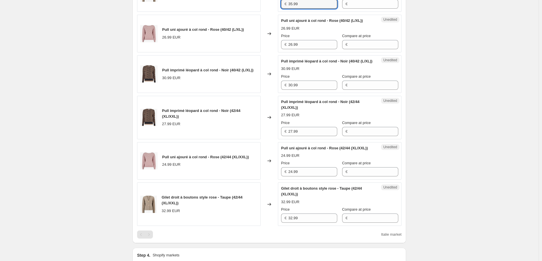
drag, startPoint x: 303, startPoint y: 9, endPoint x: 265, endPoint y: 9, distance: 37.7
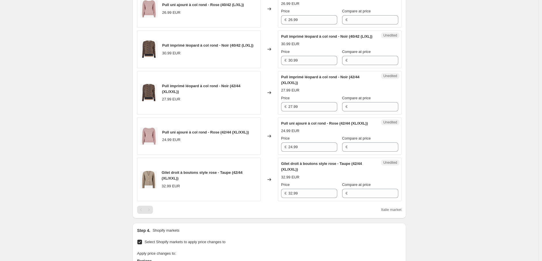
scroll to position [269, 0]
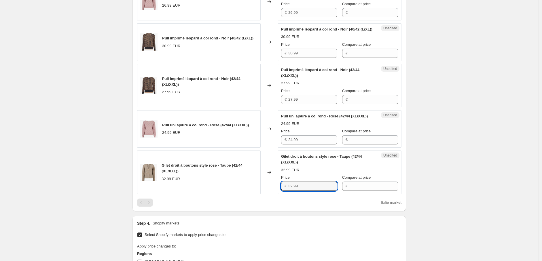
drag, startPoint x: 303, startPoint y: 202, endPoint x: 283, endPoint y: 206, distance: 20.3
click at [283, 191] on div "€ 32.99" at bounding box center [309, 186] width 56 height 9
paste input "5"
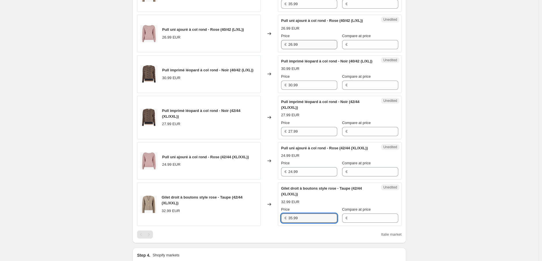
type input "35.99"
drag, startPoint x: 304, startPoint y: 50, endPoint x: 274, endPoint y: 49, distance: 30.6
click at [274, 49] on div "Pull uni ajouré à col rond - Rose (40/42 (L/XL)) 26.99 EUR Changed to Unedited …" at bounding box center [269, 34] width 264 height 38
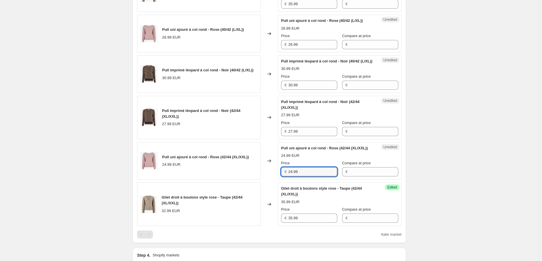
click at [277, 180] on div "Pull uni ajouré à col rond - Rose (42/44 (XL/XXL)) 24.99 EUR Changed to Unedite…" at bounding box center [269, 161] width 264 height 38
paste input "6"
type input "26.99"
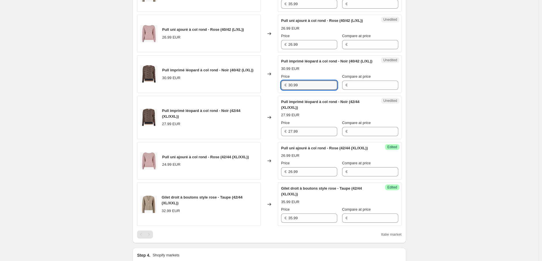
drag, startPoint x: 300, startPoint y: 95, endPoint x: 288, endPoint y: 148, distance: 53.7
click at [257, 93] on div "Pull imprimé léopard à col rond - Noir (40/42 (L/XL)) 30.99 EUR Changed to Uned…" at bounding box center [269, 74] width 264 height 38
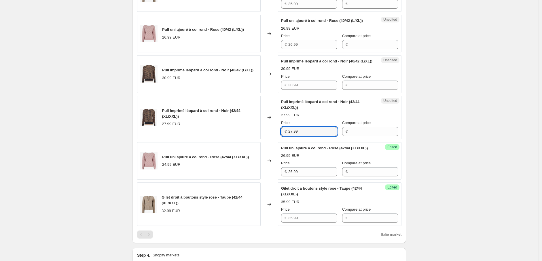
drag, startPoint x: 307, startPoint y: 142, endPoint x: 272, endPoint y: 144, distance: 35.2
click at [272, 139] on div "Pull imprimé léopard à col rond - Noir (42/44 (XL/XXL)) 27.99 EUR Changed to Un…" at bounding box center [269, 118] width 264 height 44
paste input "30"
type input "30.99"
click at [450, 169] on div "Create new price change job. This page is ready Create new price change job Dra…" at bounding box center [269, 116] width 539 height 706
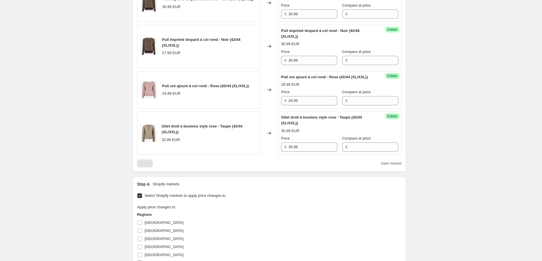
scroll to position [430, 0]
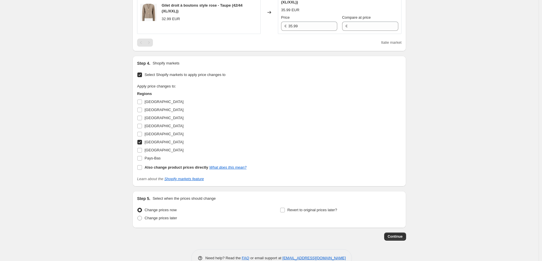
click at [142, 145] on input "Italie" at bounding box center [139, 142] width 5 height 5
checkbox input "false"
click at [142, 154] on label "Luxembourg" at bounding box center [160, 150] width 46 height 8
click at [142, 153] on input "Luxembourg" at bounding box center [139, 150] width 5 height 5
checkbox input "true"
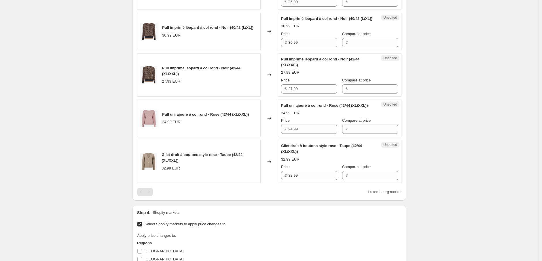
scroll to position [205, 0]
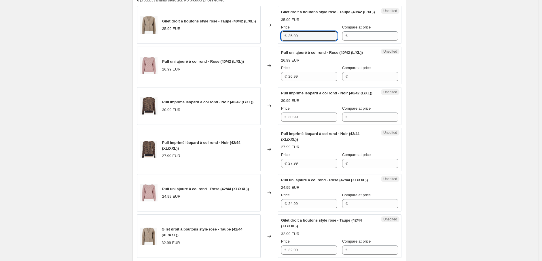
drag, startPoint x: 276, startPoint y: 41, endPoint x: 276, endPoint y: 48, distance: 6.1
click at [276, 41] on div "Gilet droit à boutons style rose - Taupe (40/42 (L/XL)) 35.99 EUR Changed to Un…" at bounding box center [269, 25] width 264 height 38
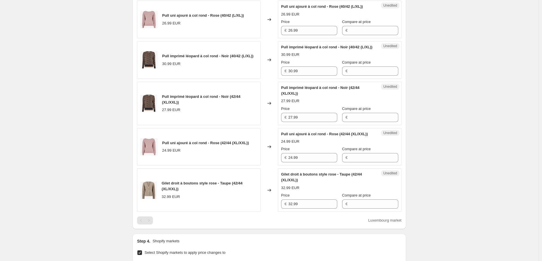
scroll to position [301, 0]
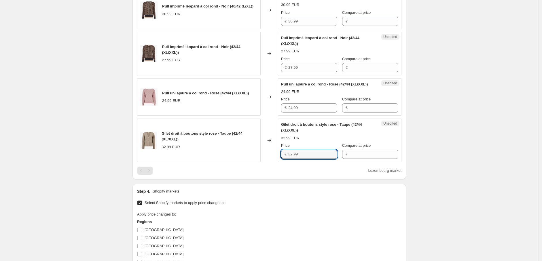
click at [277, 162] on div "Gilet droit à boutons style rose - Taupe (42/44 (XL/XXL)) 32.99 EUR Changed to …" at bounding box center [269, 141] width 264 height 44
paste input "5"
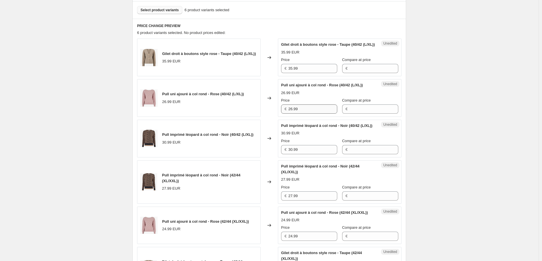
scroll to position [141, 0]
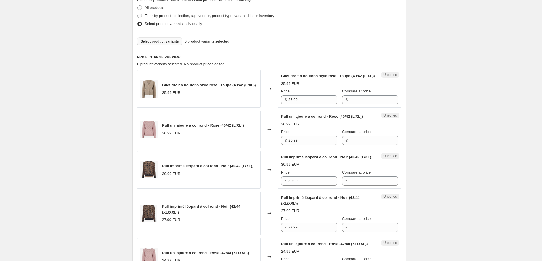
type input "35.99"
drag, startPoint x: 272, startPoint y: 145, endPoint x: 268, endPoint y: 145, distance: 4.0
click at [268, 145] on div "Pull uni ajouré à col rond - Rose (40/42 (L/XL)) 26.99 EUR Changed to Unedited …" at bounding box center [269, 130] width 264 height 38
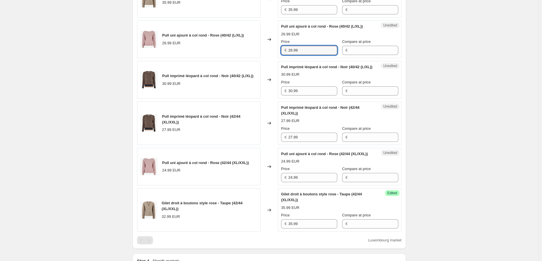
scroll to position [237, 0]
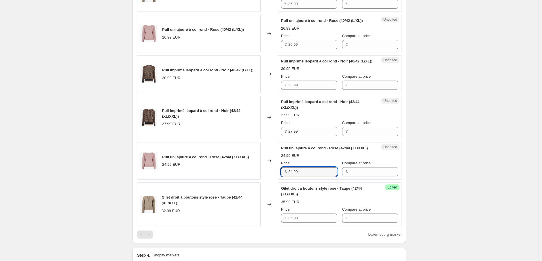
drag, startPoint x: 307, startPoint y: 190, endPoint x: 270, endPoint y: 187, distance: 37.4
click at [270, 180] on div "Pull uni ajouré à col rond - Rose (42/44 (XL/XXL)) 24.99 EUR Changed to Unedite…" at bounding box center [269, 161] width 264 height 38
paste input "6"
type input "26.99"
click at [282, 93] on div "Unedited Pull imprimé léopard à col rond - Noir (40/42 (L/XL)) 30.99 EUR Price …" at bounding box center [340, 74] width 124 height 38
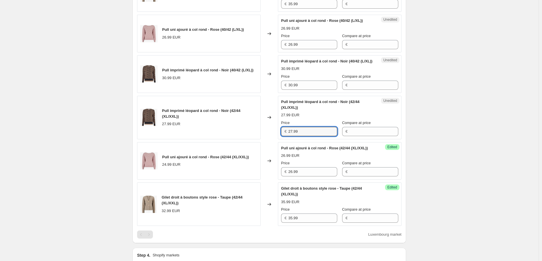
drag, startPoint x: 299, startPoint y: 144, endPoint x: 270, endPoint y: 145, distance: 29.1
click at [270, 139] on div "Pull imprimé léopard à col rond - Noir (42/44 (XL/XXL)) 27.99 EUR Changed to Un…" at bounding box center [269, 118] width 264 height 44
paste input "30"
type input "30.99"
click at [437, 167] on div "Create new price change job. This page is ready Create new price change job Dra…" at bounding box center [269, 116] width 539 height 706
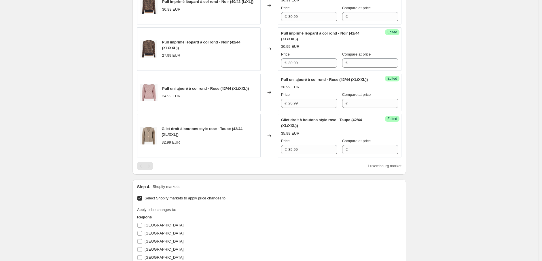
scroll to position [398, 0]
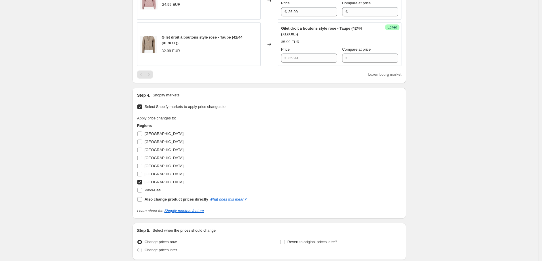
click at [142, 185] on input "Luxembourg" at bounding box center [139, 182] width 5 height 5
checkbox input "false"
click at [142, 193] on input "Pays-Bas" at bounding box center [139, 190] width 5 height 5
checkbox input "true"
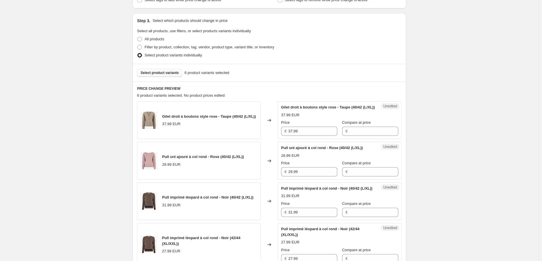
scroll to position [109, 0]
drag, startPoint x: 304, startPoint y: 137, endPoint x: 268, endPoint y: 137, distance: 35.4
click at [268, 137] on div "Gilet droit à boutons style rose - Taupe (40/42 (L/XL)) 37.99 EUR Changed to Un…" at bounding box center [269, 121] width 264 height 38
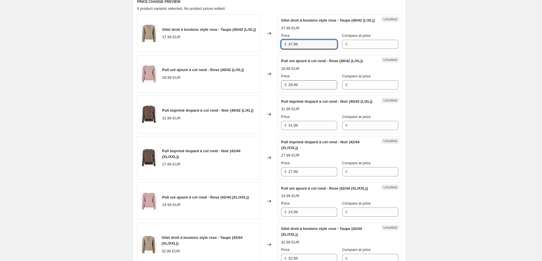
scroll to position [301, 0]
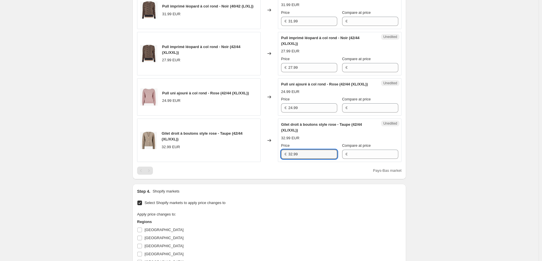
click at [269, 162] on div "Gilet droit à boutons style rose - Taupe (42/44 (XL/XXL)) 32.99 EUR Changed to …" at bounding box center [269, 141] width 264 height 44
paste input "7"
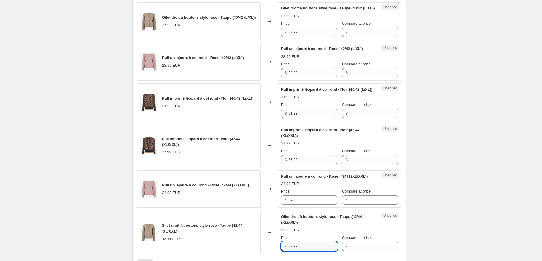
scroll to position [205, 0]
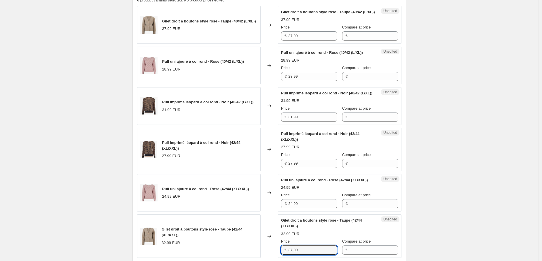
type input "37.99"
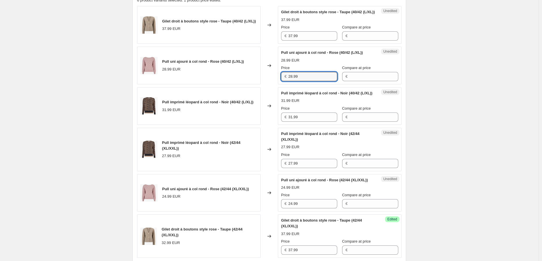
click at [278, 84] on div "Pull uni ajouré à col rond - Rose (40/42 (L/XL)) 28.99 EUR Changed to Unedited …" at bounding box center [269, 66] width 264 height 38
click at [280, 212] on div "Unedited Pull uni ajouré à col rond - Rose (42/44 (XL/XXL)) 24.99 EUR Price € 2…" at bounding box center [340, 193] width 124 height 38
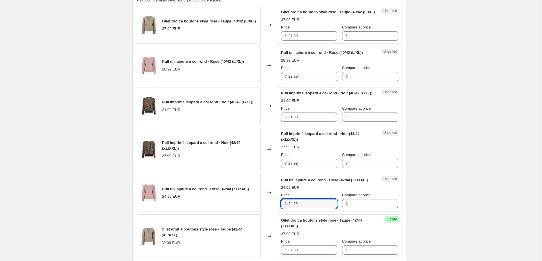
paste input "8"
type input "28.99"
drag, startPoint x: 300, startPoint y: 128, endPoint x: 277, endPoint y: 129, distance: 23.9
click at [277, 125] on div "Pull imprimé léopard à col rond - Noir (40/42 (L/XL)) 31.99 EUR Changed to Uned…" at bounding box center [269, 106] width 264 height 38
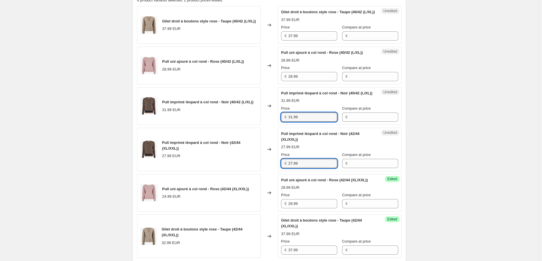
click at [277, 171] on div "Pull imprimé léopard à col rond - Noir (42/44 (XL/XXL)) 27.99 EUR Changed to Un…" at bounding box center [269, 150] width 264 height 44
paste input "31"
type input "31.99"
click at [436, 179] on div "Create new price change job. This page is ready Create new price change job Dra…" at bounding box center [269, 148] width 539 height 706
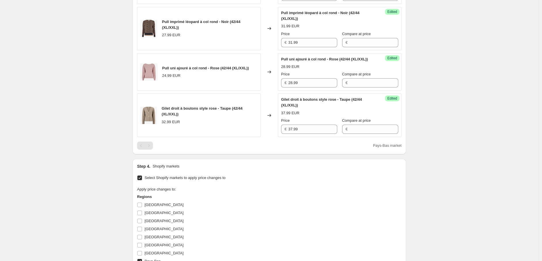
scroll to position [430, 0]
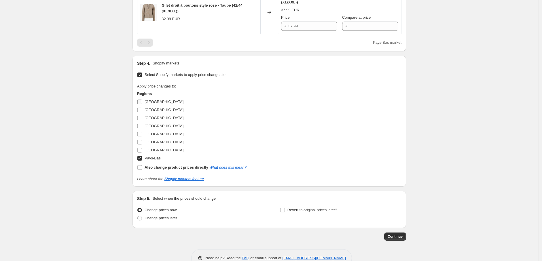
click at [141, 104] on input "Allemagne" at bounding box center [139, 102] width 5 height 5
checkbox input "true"
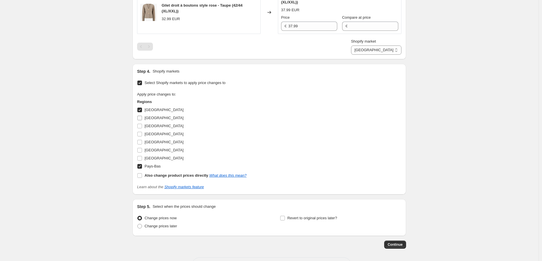
click at [140, 120] on input "Autriche" at bounding box center [139, 118] width 5 height 5
checkbox input "true"
click at [141, 128] on input "Belgique" at bounding box center [139, 126] width 5 height 5
checkbox input "true"
click at [141, 145] on input "France" at bounding box center [139, 142] width 5 height 5
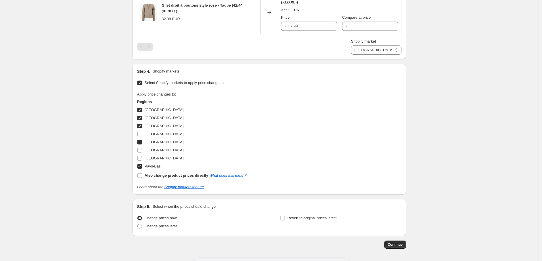
checkbox input "true"
click at [141, 153] on input "Italie" at bounding box center [139, 150] width 5 height 5
checkbox input "true"
click at [141, 161] on input "Luxembourg" at bounding box center [139, 158] width 5 height 5
checkbox input "true"
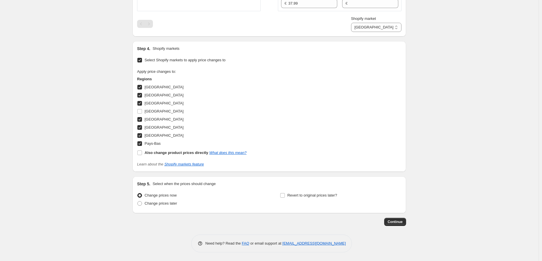
scroll to position [470, 0]
click at [396, 226] on button "Continue" at bounding box center [395, 222] width 22 height 8
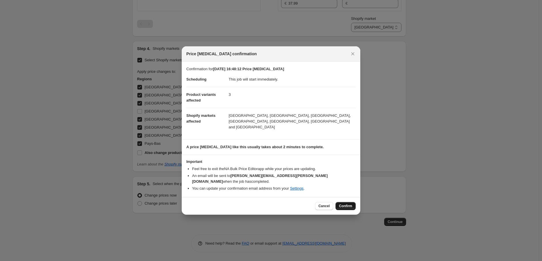
click at [347, 204] on span "Confirm" at bounding box center [345, 206] width 13 height 5
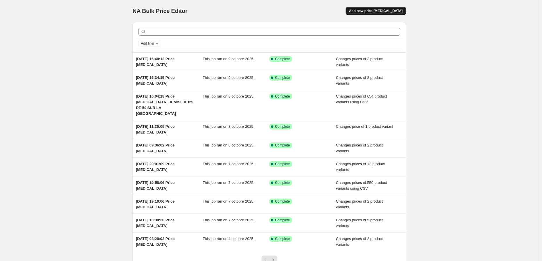
click at [387, 12] on span "Add new price change job" at bounding box center [376, 11] width 54 height 5
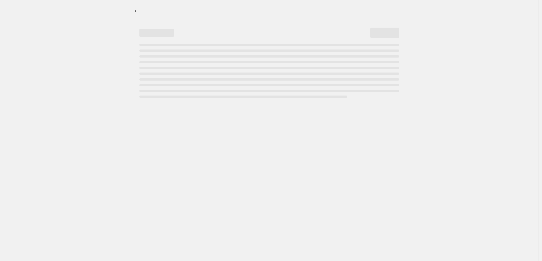
select select "percentage"
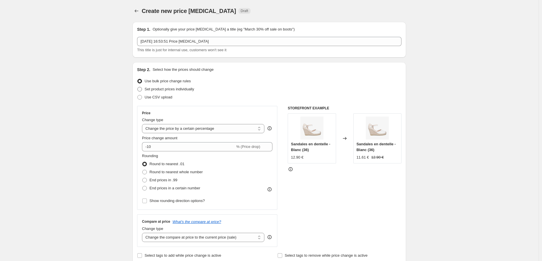
click at [151, 88] on span "Set product prices individually" at bounding box center [170, 89] width 50 height 4
click at [138, 87] on input "Set product prices individually" at bounding box center [137, 87] width 0 height 0
radio input "true"
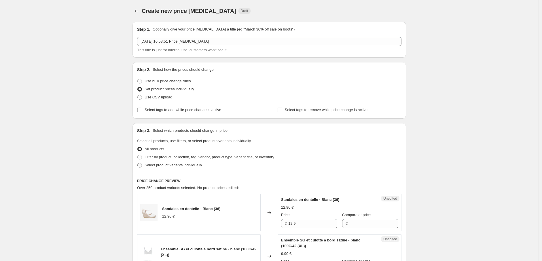
click at [142, 165] on span at bounding box center [139, 165] width 5 height 5
click at [138, 163] on input "Select product variants individually" at bounding box center [137, 163] width 0 height 0
radio input "true"
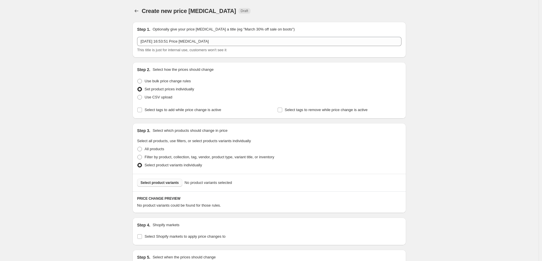
click at [157, 181] on span "Select product variants" at bounding box center [160, 183] width 38 height 5
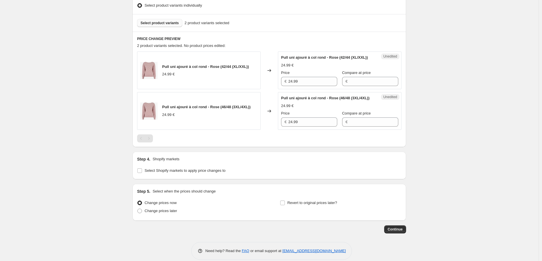
scroll to position [179, 0]
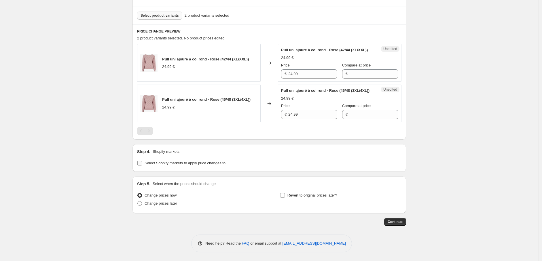
click at [140, 164] on input "Select Shopify markets to apply price changes to" at bounding box center [139, 163] width 5 height 5
checkbox input "true"
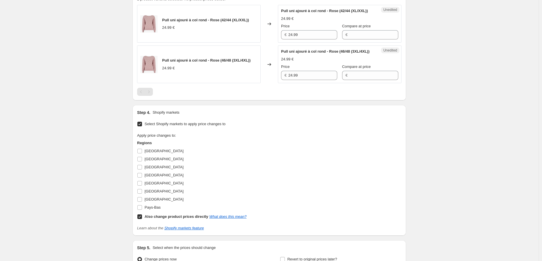
scroll to position [243, 0]
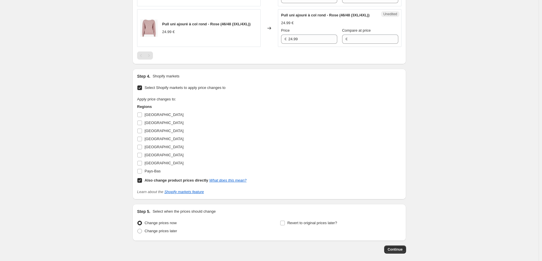
click at [141, 183] on input "Also change product prices directly What does this mean?" at bounding box center [139, 180] width 5 height 5
checkbox input "false"
click at [139, 117] on input "Allemagne" at bounding box center [139, 115] width 5 height 5
checkbox input "true"
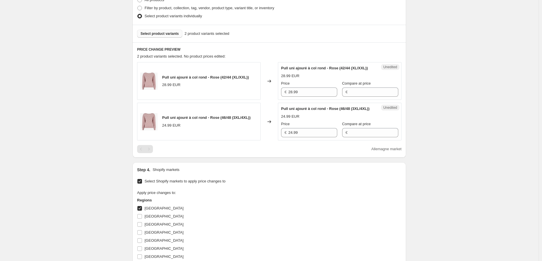
scroll to position [147, 0]
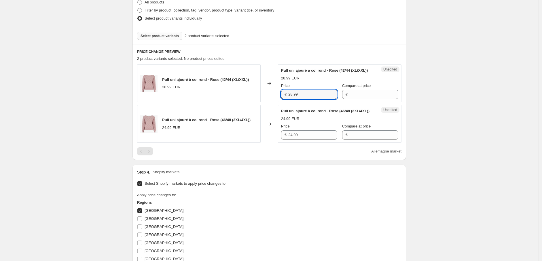
drag, startPoint x: 304, startPoint y: 99, endPoint x: 275, endPoint y: 97, distance: 28.6
click at [275, 97] on div "Pull uni ajouré à col rond - Rose (42/44 (XL/XXL)) 28.99 EUR Changed to Unedite…" at bounding box center [269, 84] width 264 height 38
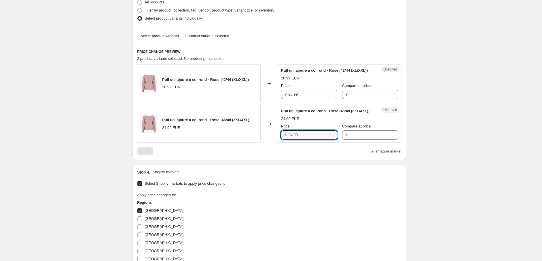
drag, startPoint x: 313, startPoint y: 147, endPoint x: 279, endPoint y: 147, distance: 34.6
click at [279, 143] on div "Unedited Pull uni ajouré à col rond - Rose (46/48 (3XL/4XL)) 24.99 EUR Price € …" at bounding box center [340, 124] width 124 height 38
paste input "8"
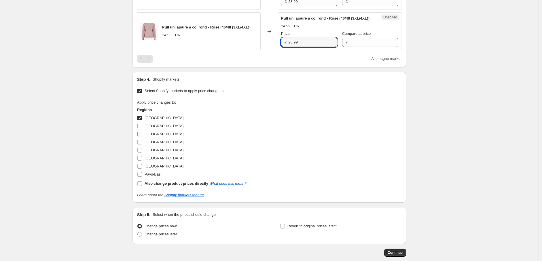
scroll to position [243, 0]
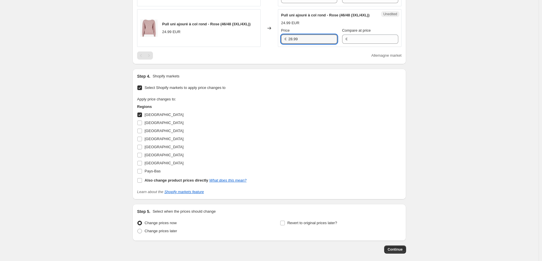
type input "28.99"
click at [141, 117] on input "Allemagne" at bounding box center [139, 115] width 5 height 5
checkbox input "false"
click at [142, 125] on input "Autriche" at bounding box center [139, 123] width 5 height 5
checkbox input "true"
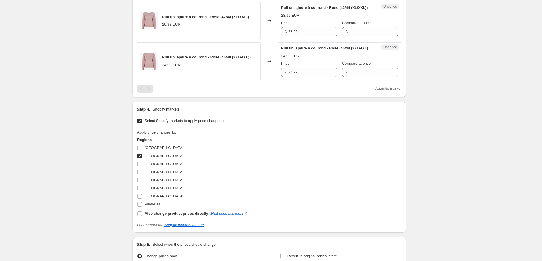
scroll to position [147, 0]
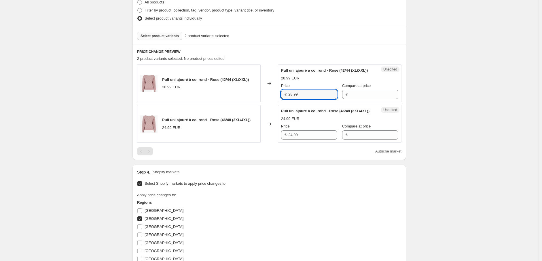
drag, startPoint x: 277, startPoint y: 99, endPoint x: 269, endPoint y: 99, distance: 7.8
click at [269, 99] on div "Pull uni ajouré à col rond - Rose (42/44 (XL/XXL)) 28.99 EUR Changed to Unedite…" at bounding box center [269, 84] width 264 height 38
drag, startPoint x: 308, startPoint y: 146, endPoint x: 268, endPoint y: 145, distance: 39.5
click at [268, 143] on div "Pull uni ajouré à col rond - Rose (46/48 (3XL/4XL)) 24.99 EUR Changed to Unedit…" at bounding box center [269, 124] width 264 height 38
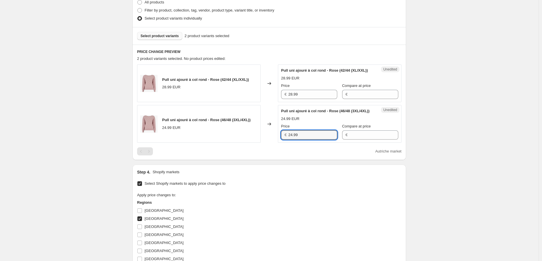
paste input "8"
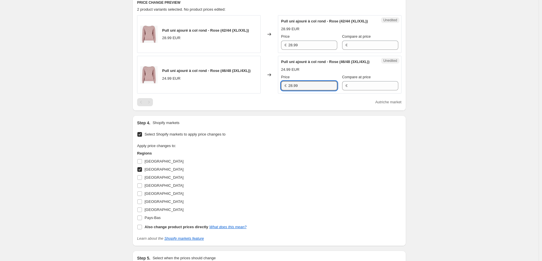
scroll to position [275, 0]
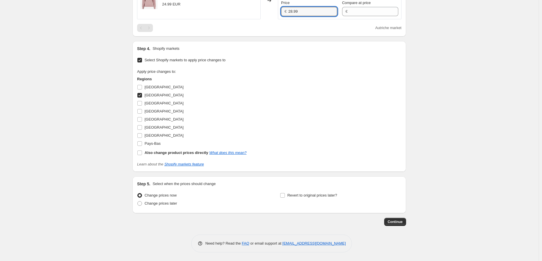
type input "28.99"
click at [140, 98] on input "Autriche" at bounding box center [139, 95] width 5 height 5
checkbox input "false"
click at [141, 106] on input "Belgique" at bounding box center [139, 103] width 5 height 5
checkbox input "true"
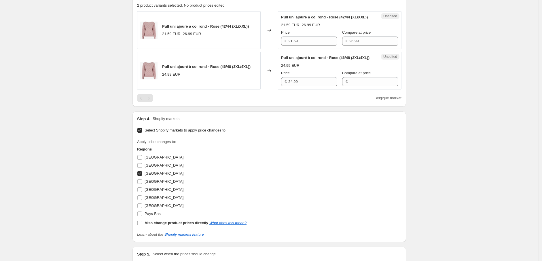
scroll to position [147, 0]
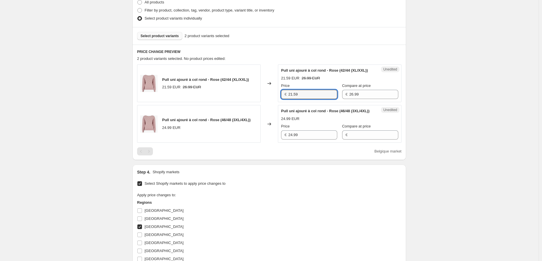
drag, startPoint x: 305, startPoint y: 97, endPoint x: 276, endPoint y: 99, distance: 29.2
click at [276, 99] on div "Pull uni ajouré à col rond - Rose (42/44 (XL/XXL)) 21.59 EUR 26.99 EUR Changed …" at bounding box center [269, 84] width 264 height 38
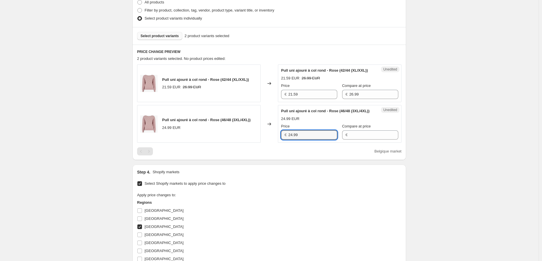
drag, startPoint x: 298, startPoint y: 150, endPoint x: 272, endPoint y: 145, distance: 26.3
click at [272, 143] on div "Pull uni ajouré à col rond - Rose (46/48 (3XL/4XL)) 24.99 EUR Changed to Unedit…" at bounding box center [269, 124] width 264 height 38
paste input "1.5"
type input "21.59"
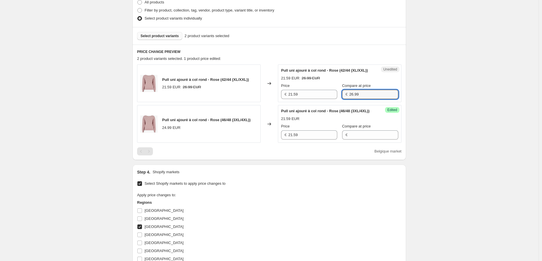
drag, startPoint x: 357, startPoint y: 100, endPoint x: 337, endPoint y: 102, distance: 20.3
click at [337, 99] on div "Price € 21.59 Compare at price € 26.99" at bounding box center [339, 91] width 117 height 16
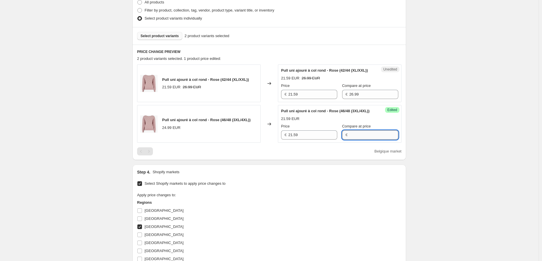
click at [359, 140] on input "Compare at price" at bounding box center [373, 135] width 49 height 9
paste input "26.99"
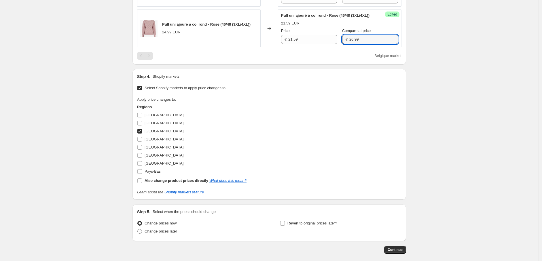
scroll to position [243, 0]
type input "26.99"
click at [142, 133] on input "Belgique" at bounding box center [139, 131] width 5 height 5
checkbox input "false"
click at [142, 151] on label "France" at bounding box center [160, 147] width 46 height 8
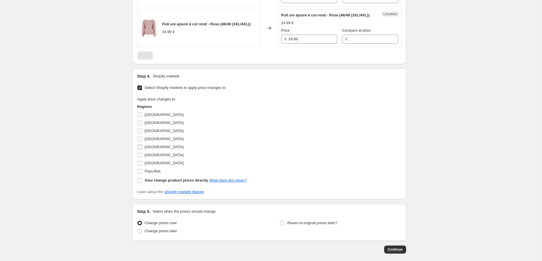
click at [142, 150] on input "France" at bounding box center [139, 147] width 5 height 5
checkbox input "true"
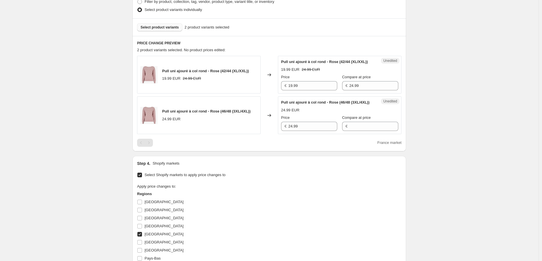
scroll to position [147, 0]
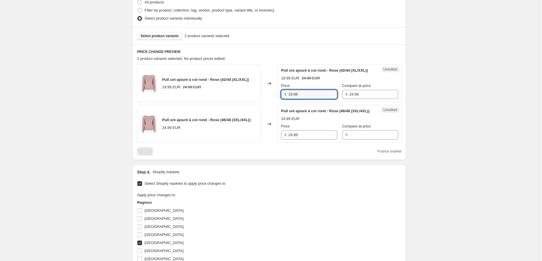
drag, startPoint x: 307, startPoint y: 101, endPoint x: 252, endPoint y: 100, distance: 55.0
click at [252, 100] on div "Pull uni ajouré à col rond - Rose (42/44 (XL/XXL)) 19.99 EUR 24.99 EUR Changed …" at bounding box center [269, 84] width 264 height 38
drag, startPoint x: 304, startPoint y: 147, endPoint x: 274, endPoint y: 145, distance: 30.3
click at [274, 143] on div "Pull uni ajouré à col rond - Rose (46/48 (3XL/4XL)) 24.99 EUR Changed to Unedit…" at bounding box center [269, 124] width 264 height 38
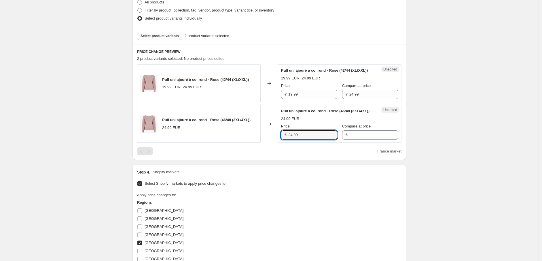
paste input "19"
type input "19.99"
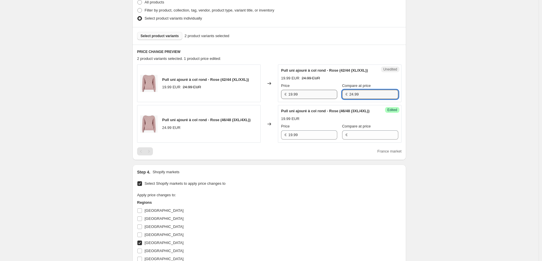
drag, startPoint x: 369, startPoint y: 98, endPoint x: 332, endPoint y: 98, distance: 37.2
click at [332, 98] on div "Price € 19.99 Compare at price € 24.99" at bounding box center [339, 91] width 117 height 16
click at [351, 140] on input "Compare at price" at bounding box center [373, 135] width 49 height 9
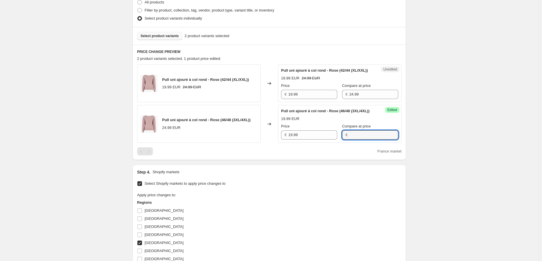
paste input "24.99"
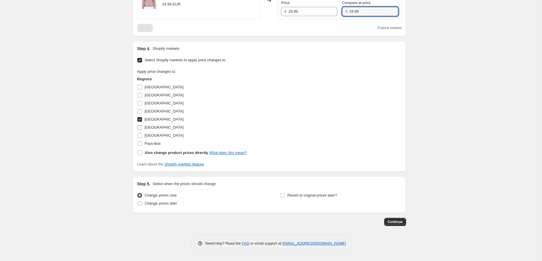
scroll to position [282, 0]
type input "24.99"
click at [140, 118] on input "France" at bounding box center [139, 119] width 5 height 5
checkbox input "false"
click at [141, 128] on input "Italie" at bounding box center [139, 127] width 5 height 5
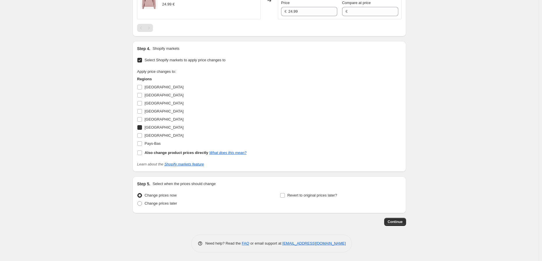
checkbox input "true"
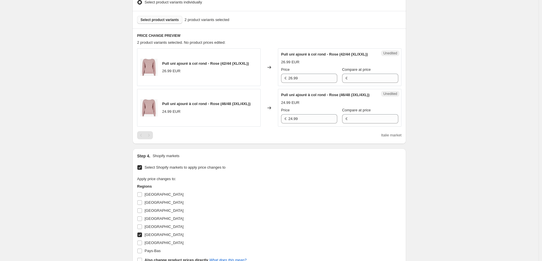
scroll to position [154, 0]
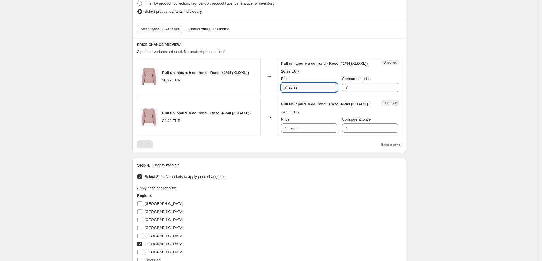
drag, startPoint x: 306, startPoint y: 95, endPoint x: 275, endPoint y: 92, distance: 31.2
click at [275, 92] on div "Pull uni ajouré à col rond - Rose (42/44 (XL/XXL)) 26.99 EUR Changed to Unedite…" at bounding box center [269, 77] width 264 height 38
drag, startPoint x: 305, startPoint y: 140, endPoint x: 278, endPoint y: 141, distance: 27.1
click at [278, 136] on div "Pull uni ajouré à col rond - Rose (46/48 (3XL/4XL)) 24.99 EUR Changed to Unedit…" at bounding box center [269, 117] width 264 height 38
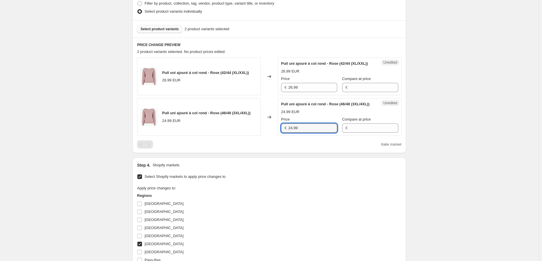
paste input "6"
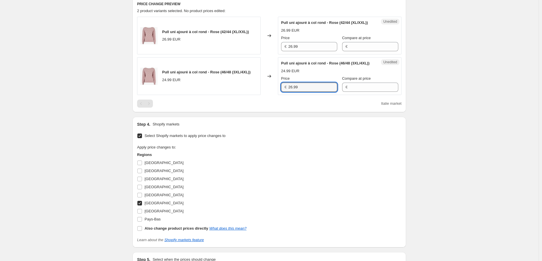
scroll to position [282, 0]
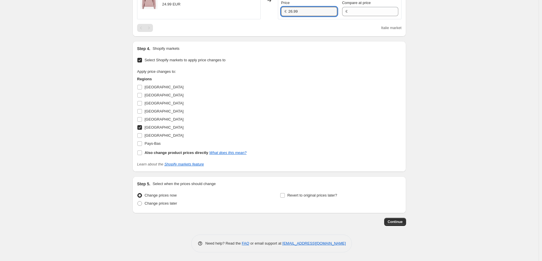
type input "26.99"
click at [141, 128] on input "Italie" at bounding box center [139, 127] width 5 height 5
checkbox input "false"
click at [142, 136] on input "Luxembourg" at bounding box center [139, 135] width 5 height 5
checkbox input "true"
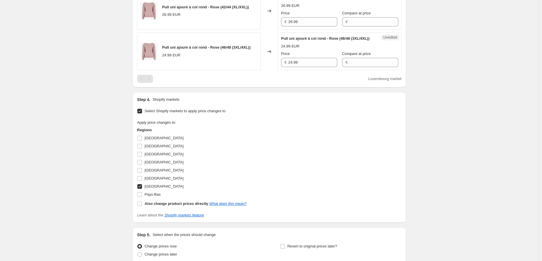
scroll to position [218, 0]
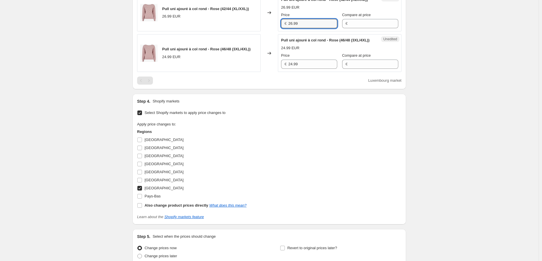
drag, startPoint x: 304, startPoint y: 30, endPoint x: 280, endPoint y: 29, distance: 23.6
click at [280, 29] on div "Unedited Pull uni ajouré à col rond - Rose (42/44 (XL/XXL)) 26.99 EUR Price € 2…" at bounding box center [340, 13] width 124 height 38
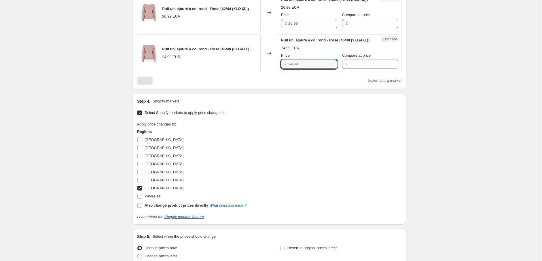
drag, startPoint x: 304, startPoint y: 76, endPoint x: 285, endPoint y: 73, distance: 19.8
click at [285, 69] on div "€ 24.99" at bounding box center [309, 64] width 56 height 9
paste input "6"
type input "26.99"
click at [275, 143] on div "Apply price changes to: Regions Allemagne Autriche Belgique Espagne France Ital…" at bounding box center [269, 166] width 264 height 88
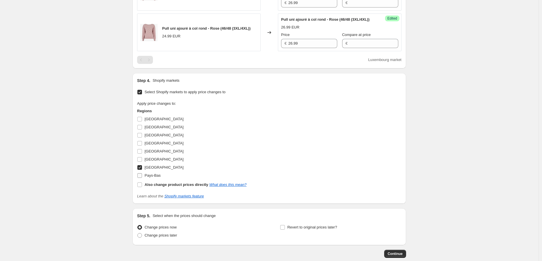
scroll to position [250, 0]
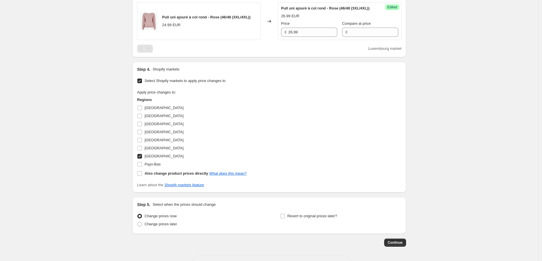
click at [142, 159] on input "Luxembourg" at bounding box center [139, 156] width 5 height 5
checkbox input "false"
click at [141, 167] on input "Pays-Bas" at bounding box center [139, 164] width 5 height 5
checkbox input "true"
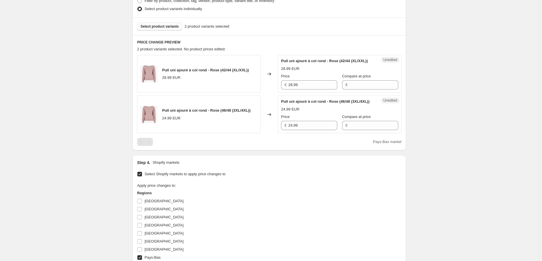
scroll to position [154, 0]
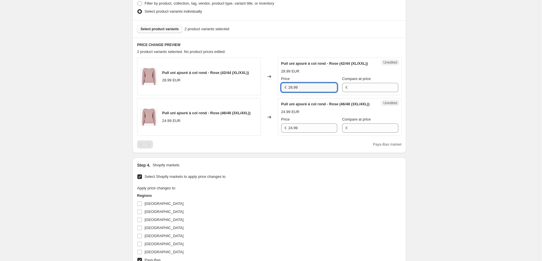
drag, startPoint x: 305, startPoint y: 92, endPoint x: 277, endPoint y: 92, distance: 27.4
click at [277, 92] on div "Pull uni ajouré à col rond - Rose (42/44 (XL/XXL)) 28.99 EUR Changed to Unedite…" at bounding box center [269, 77] width 264 height 38
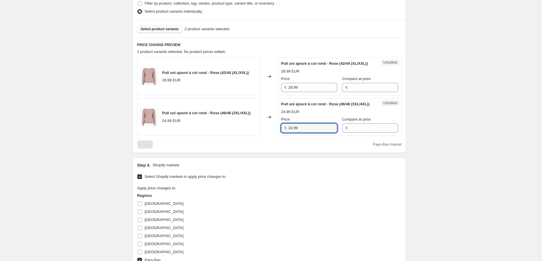
drag, startPoint x: 307, startPoint y: 139, endPoint x: 282, endPoint y: 139, distance: 25.1
click at [282, 136] on div "Unedited Pull uni ajouré à col rond - Rose (46/48 (3XL/4XL)) 24.99 EUR Price € …" at bounding box center [340, 117] width 124 height 38
paste input "8"
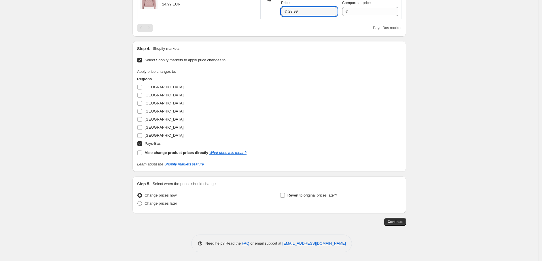
scroll to position [282, 0]
type input "28.99"
click at [140, 86] on input "Allemagne" at bounding box center [139, 87] width 5 height 5
checkbox input "true"
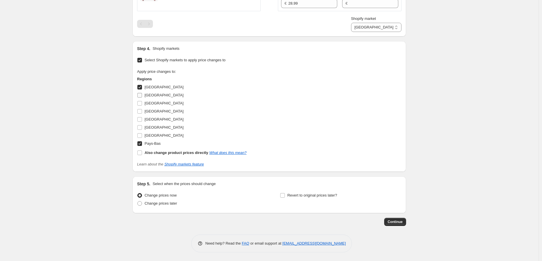
click at [141, 98] on input "Autriche" at bounding box center [139, 95] width 5 height 5
checkbox input "true"
drag, startPoint x: 140, startPoint y: 117, endPoint x: 140, endPoint y: 125, distance: 7.8
click at [140, 114] on input "Espagne" at bounding box center [139, 111] width 5 height 5
checkbox input "true"
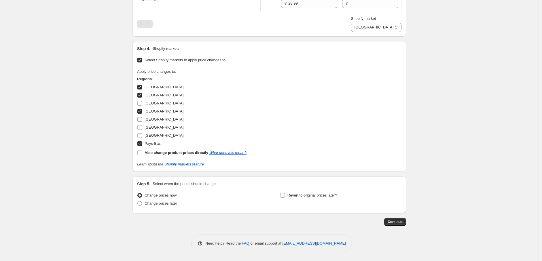
click at [140, 122] on input "France" at bounding box center [139, 119] width 5 height 5
checkbox input "true"
drag, startPoint x: 141, startPoint y: 134, endPoint x: 140, endPoint y: 143, distance: 9.2
click at [141, 130] on input "Italie" at bounding box center [139, 127] width 5 height 5
checkbox input "true"
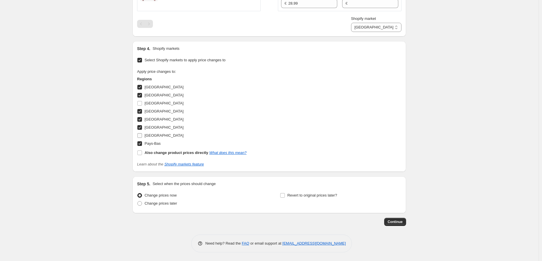
click at [140, 138] on input "Luxembourg" at bounding box center [139, 135] width 5 height 5
checkbox input "true"
click at [142, 106] on input "Belgique" at bounding box center [139, 103] width 5 height 5
checkbox input "true"
click at [142, 114] on input "Espagne" at bounding box center [139, 111] width 5 height 5
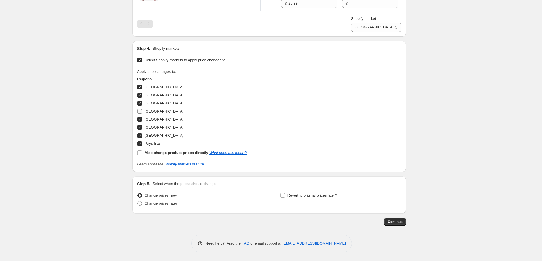
checkbox input "false"
click at [398, 224] on span "Continue" at bounding box center [395, 222] width 15 height 5
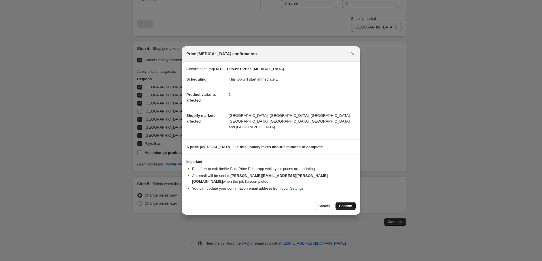
click at [347, 204] on span "Confirm" at bounding box center [345, 206] width 13 height 5
